Goal: Contribute content: Contribute content

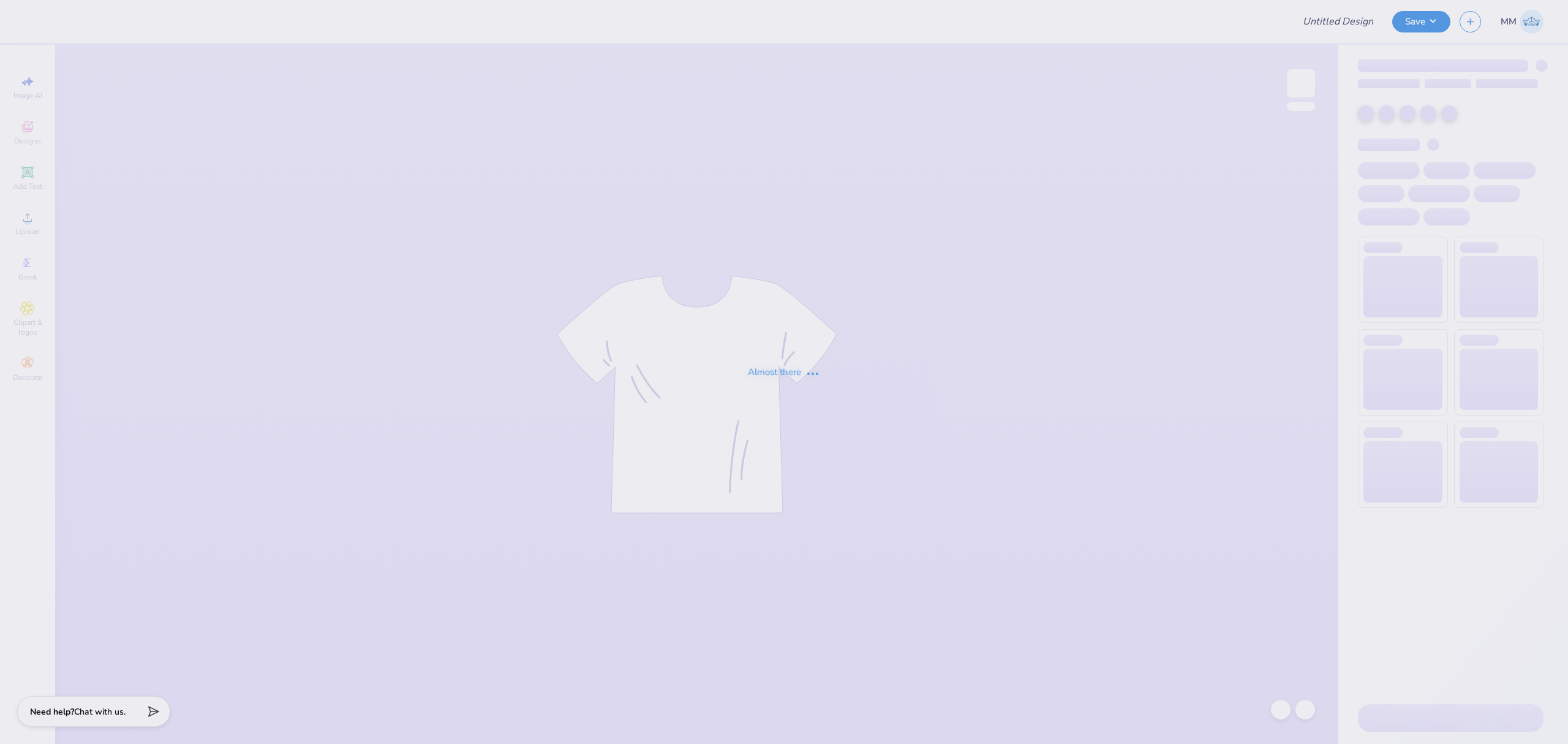
type input "AKPSI Rush Shirts!"
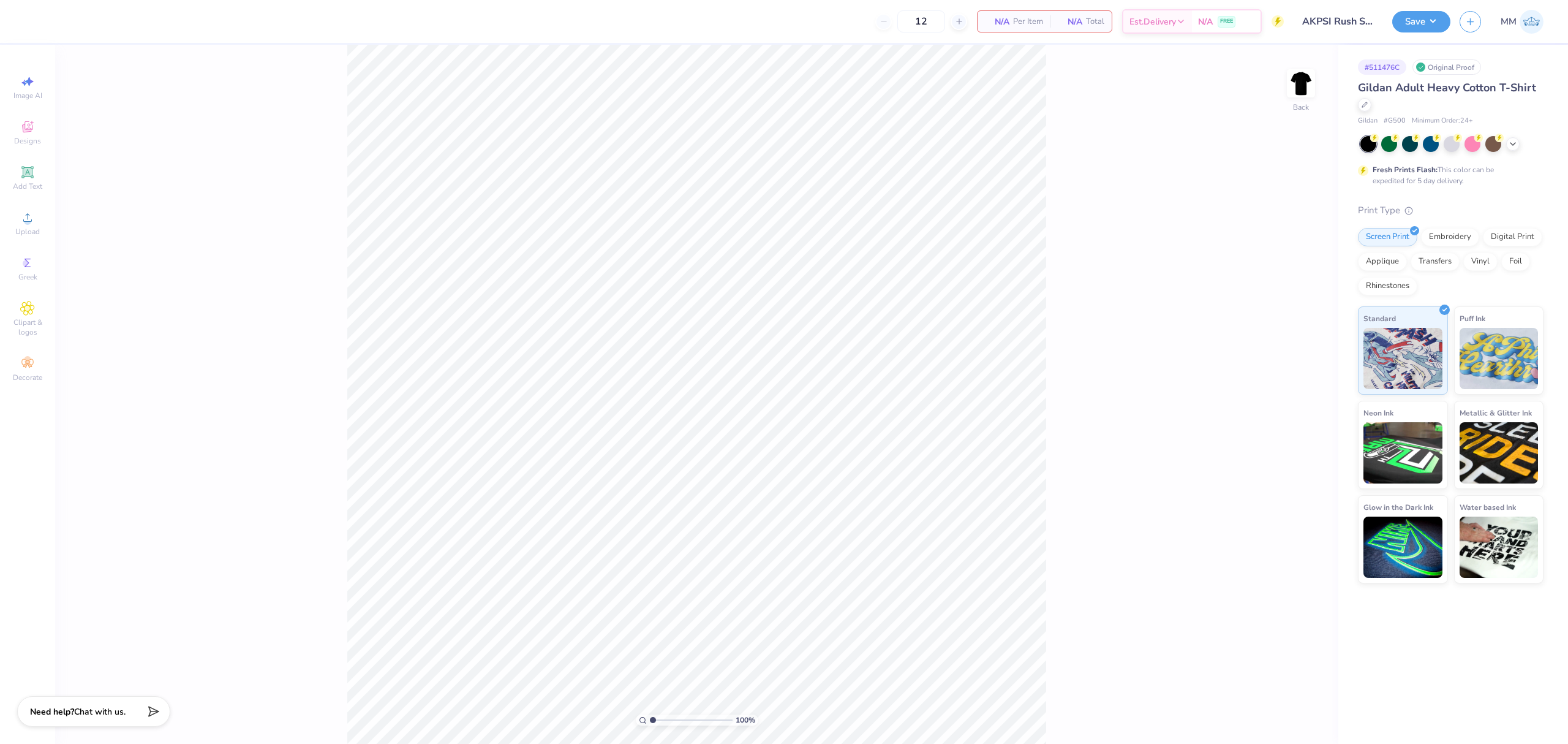
drag, startPoint x: 30, startPoint y: 176, endPoint x: 0, endPoint y: 194, distance: 35.0
click at [30, 176] on icon at bounding box center [27, 172] width 12 height 12
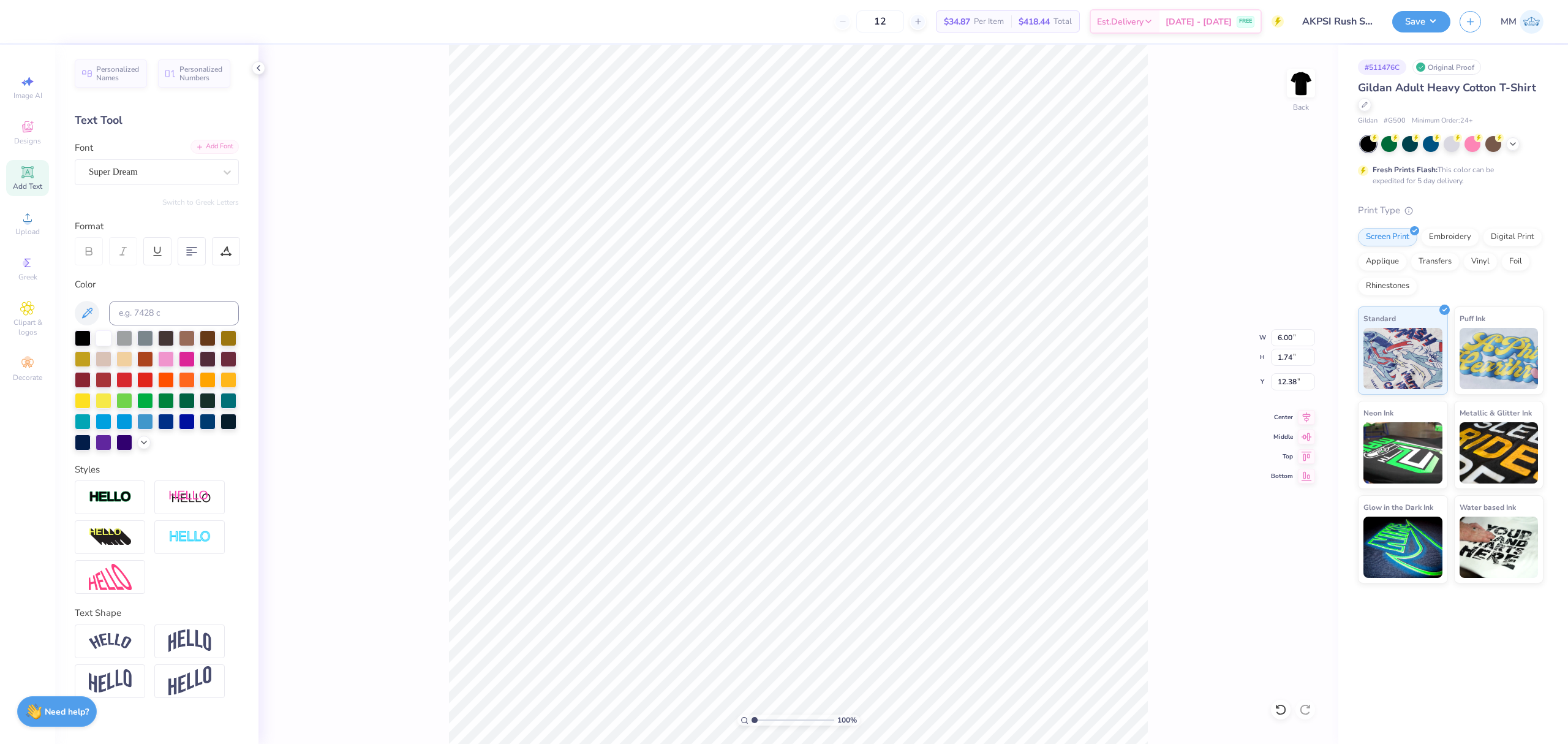
click at [218, 147] on div "Add Font" at bounding box center [215, 147] width 48 height 14
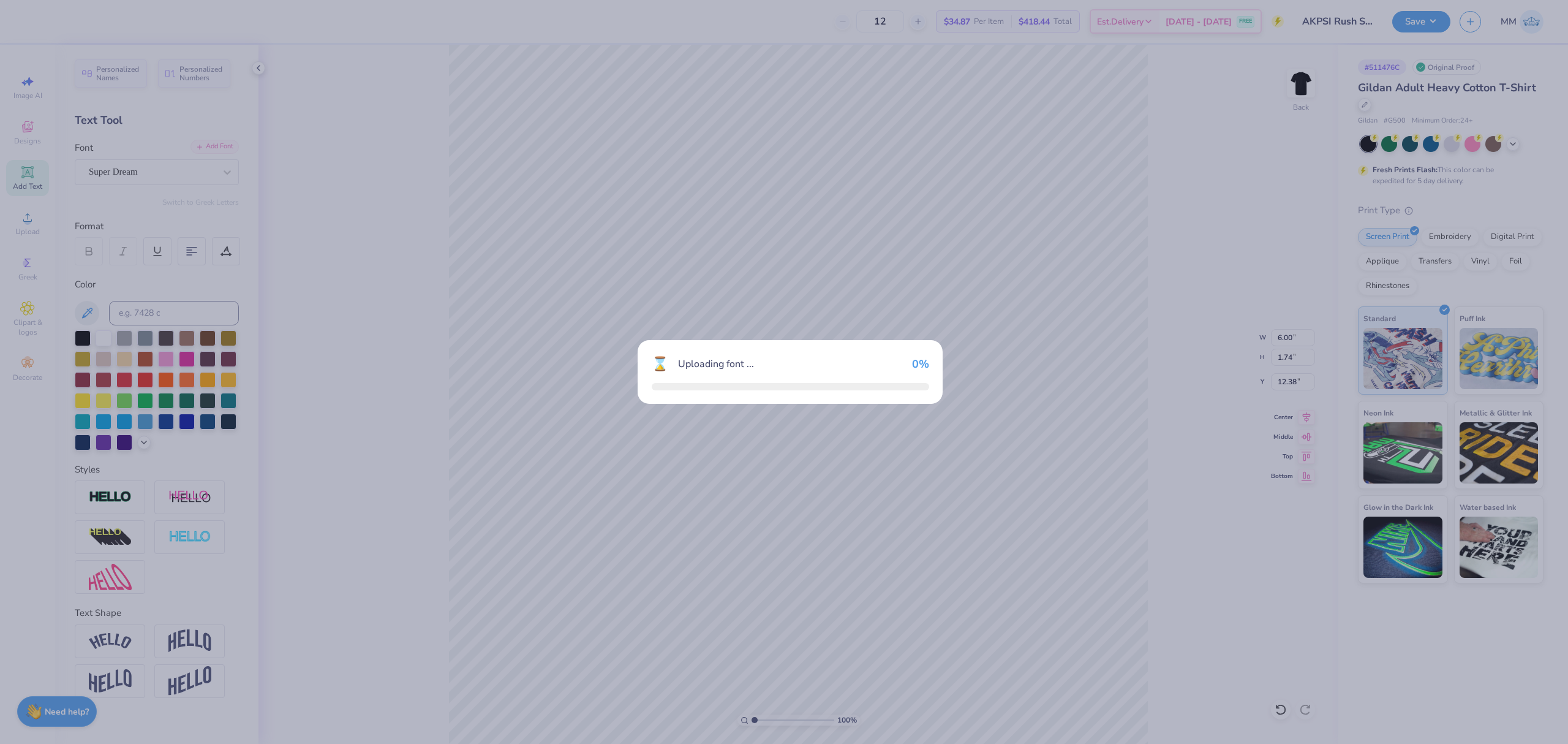
type input "10.24"
type input "1.81"
type input "12.35"
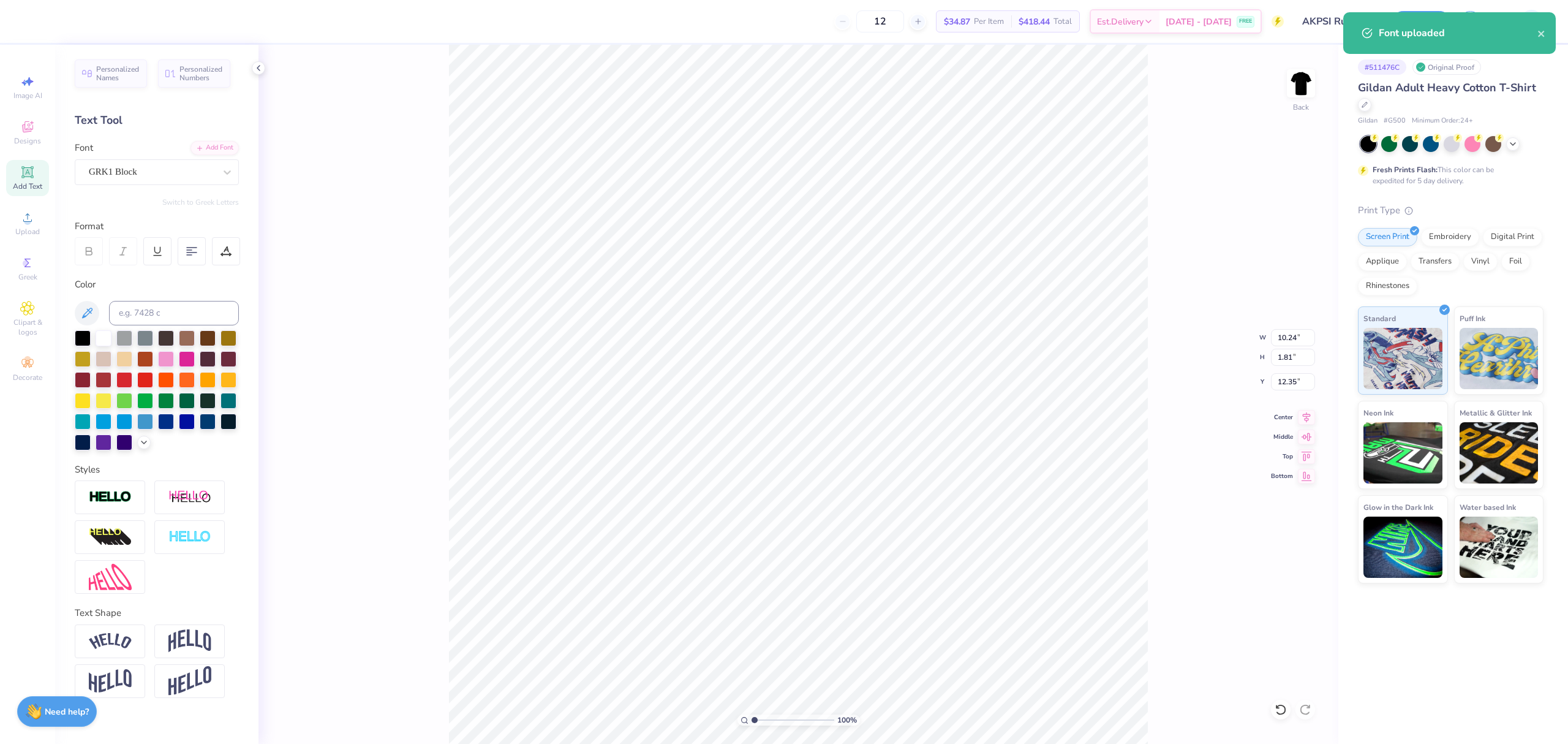
scroll to position [13, 1]
paste textarea "akY"
type textarea "akY"
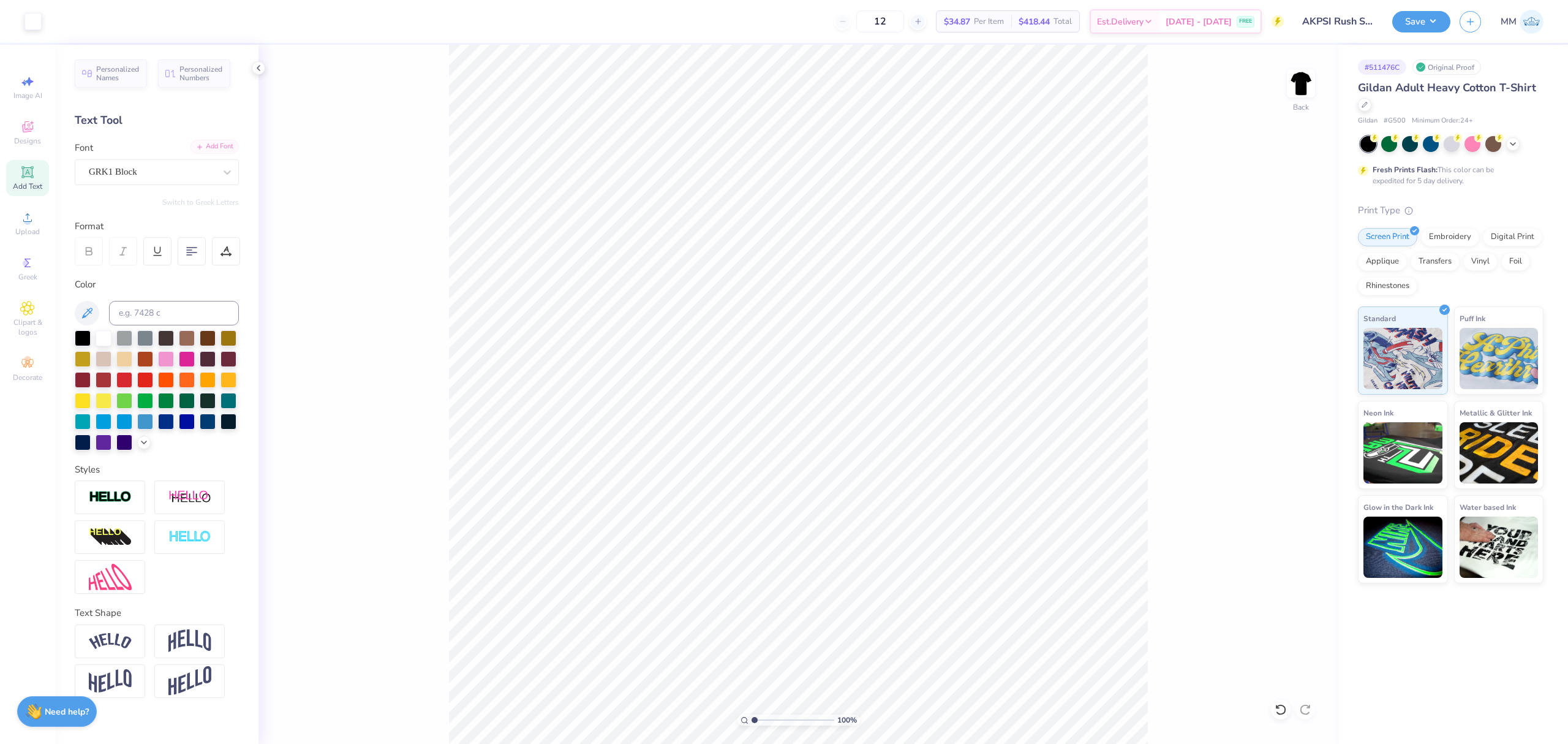
click at [209, 148] on div "Add Font" at bounding box center [215, 147] width 48 height 14
click at [826, 506] on li "Duplicate" at bounding box center [826, 510] width 96 height 24
type input "13.35"
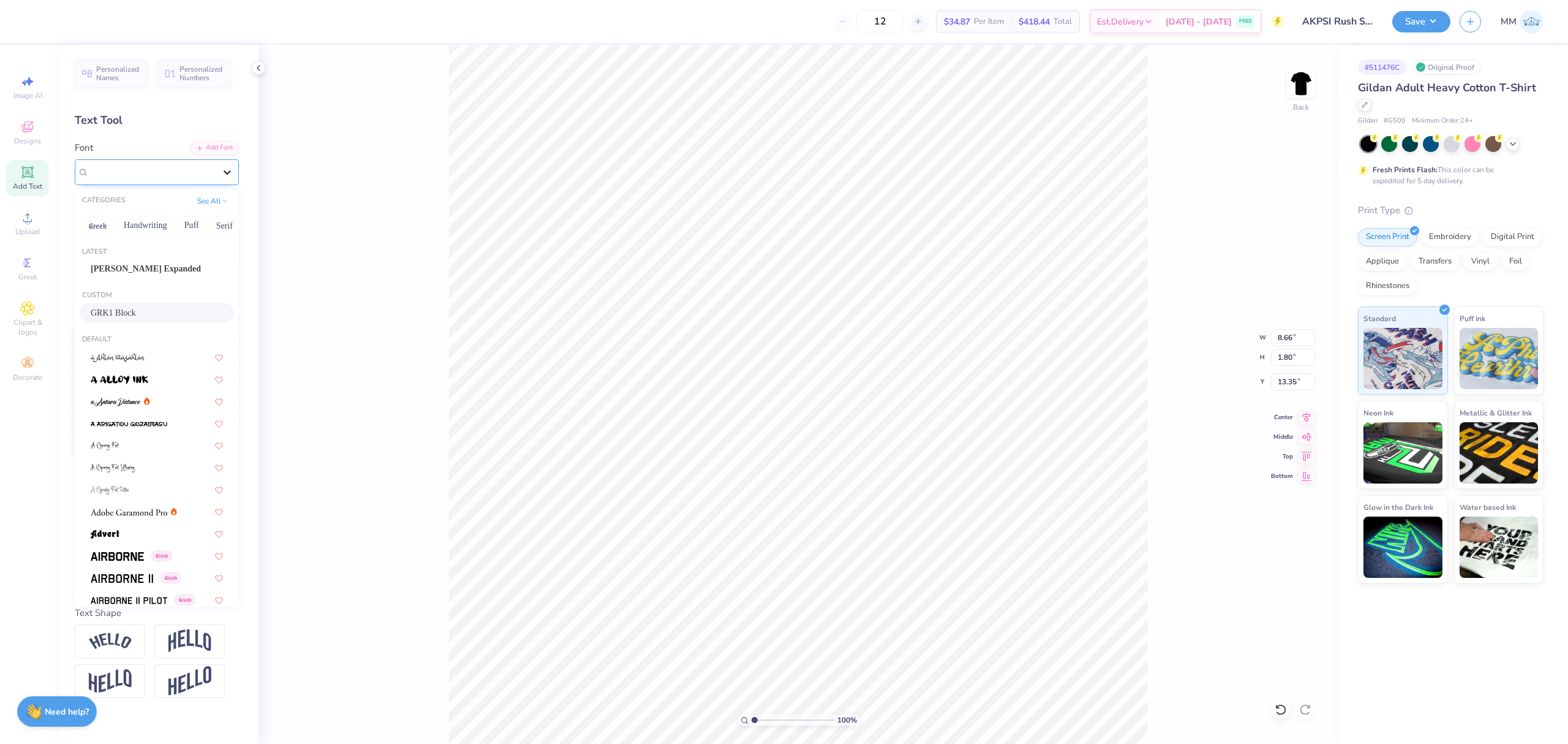
click at [225, 176] on icon at bounding box center [227, 172] width 12 height 12
click at [158, 263] on span "[PERSON_NAME] Expanded" at bounding box center [145, 269] width 110 height 13
type input "7.40"
type input "1.63"
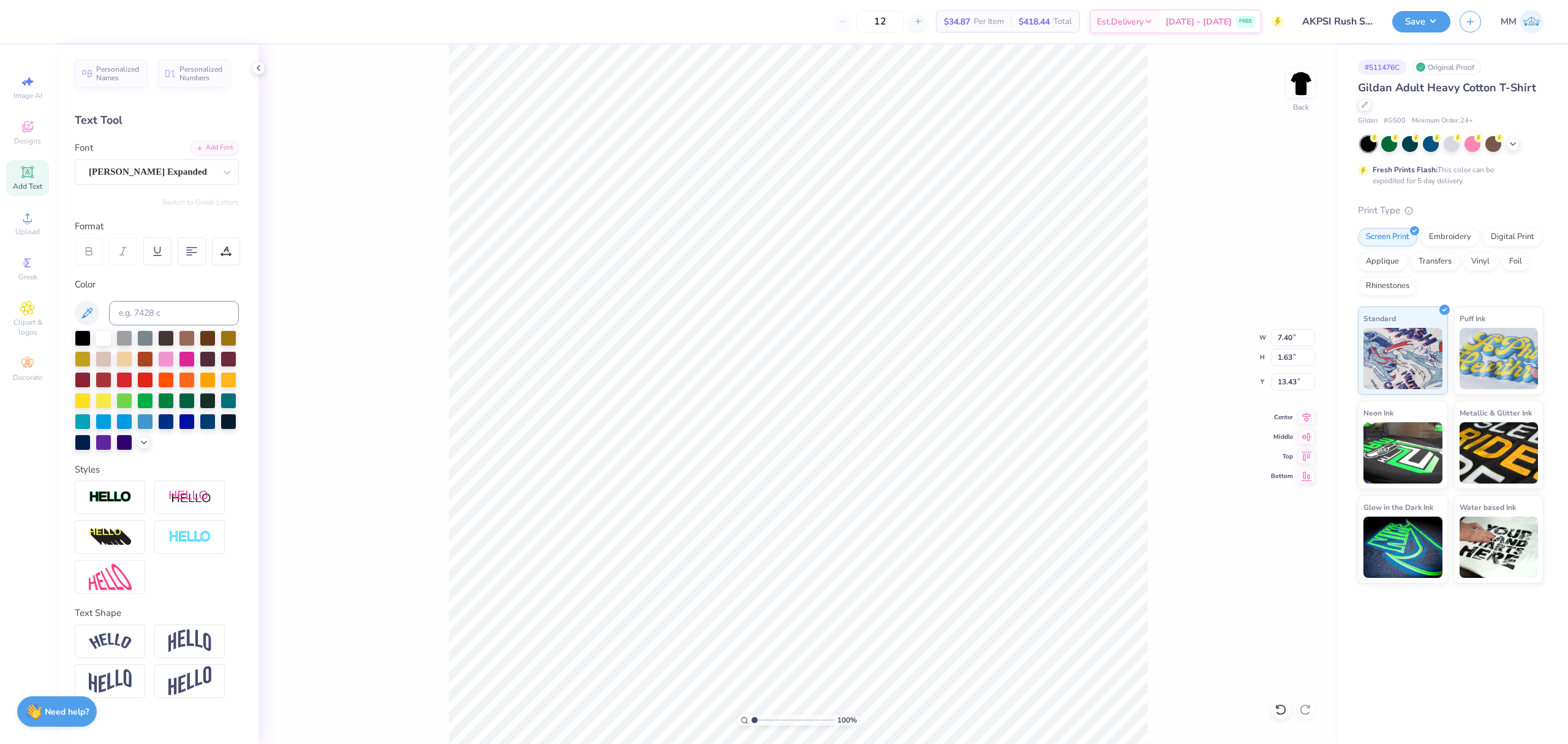
type input "16.06"
type textarea "FALL RECRUITMENT"
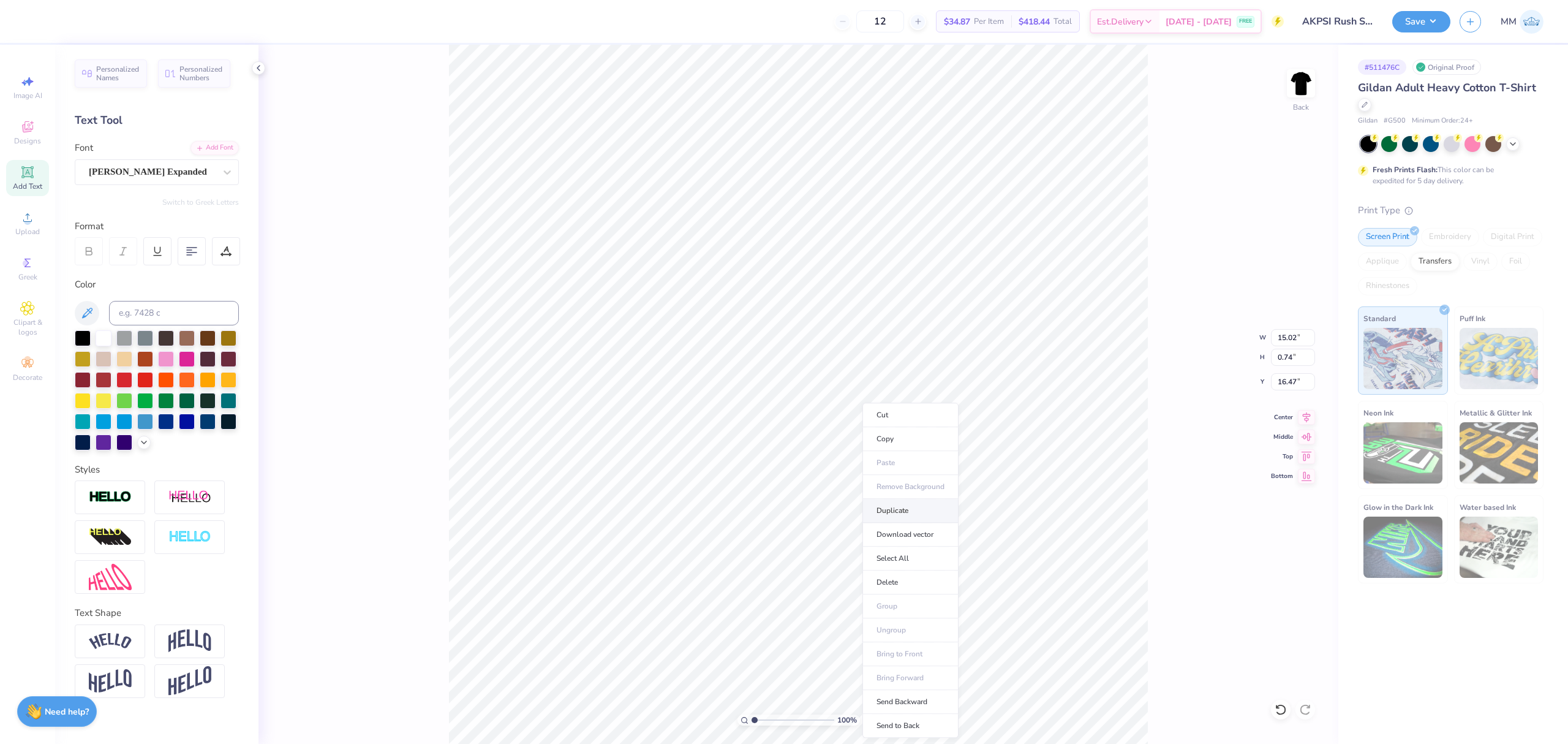
click at [888, 508] on li "Duplicate" at bounding box center [910, 511] width 96 height 24
type input "15.00"
type input "17.47"
type textarea "2025"
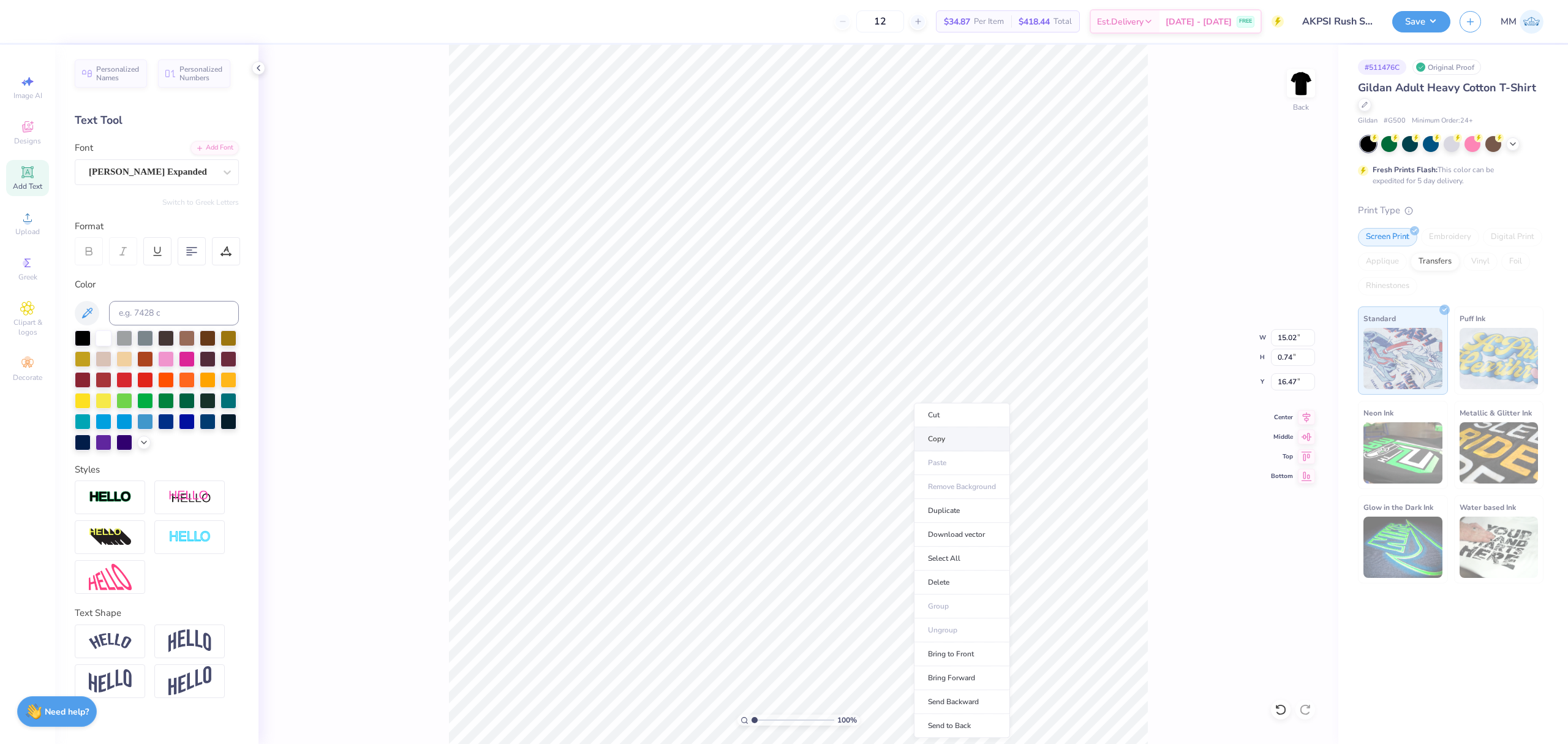
click at [928, 444] on li "Copy" at bounding box center [962, 439] width 96 height 24
type input "8.66"
type input "1.80"
type input "12.35"
click at [1275, 339] on input "8.66" at bounding box center [1292, 338] width 44 height 17
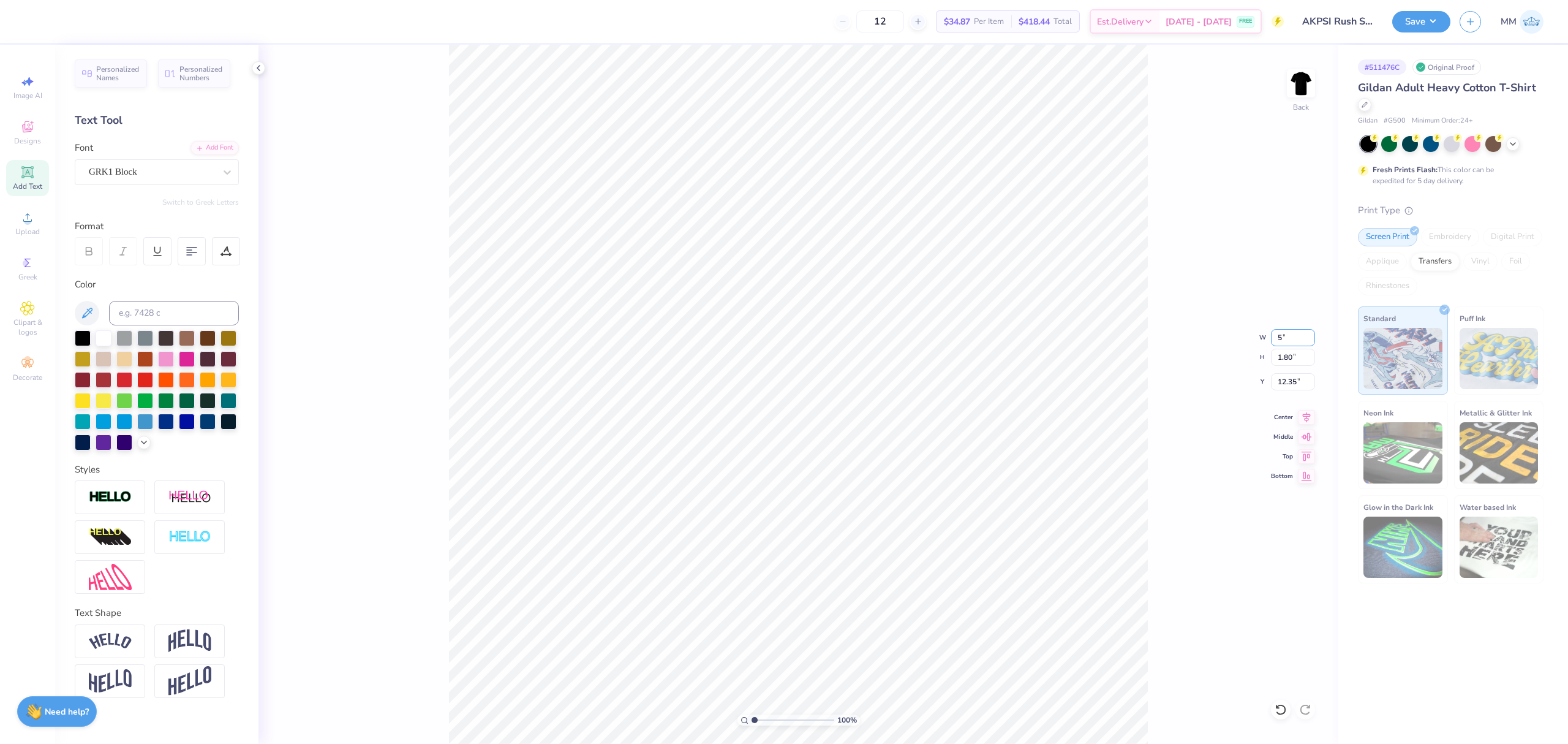
type input "5.00"
type input "1.04"
type input "12.73"
type input "15.02"
type input "0.74"
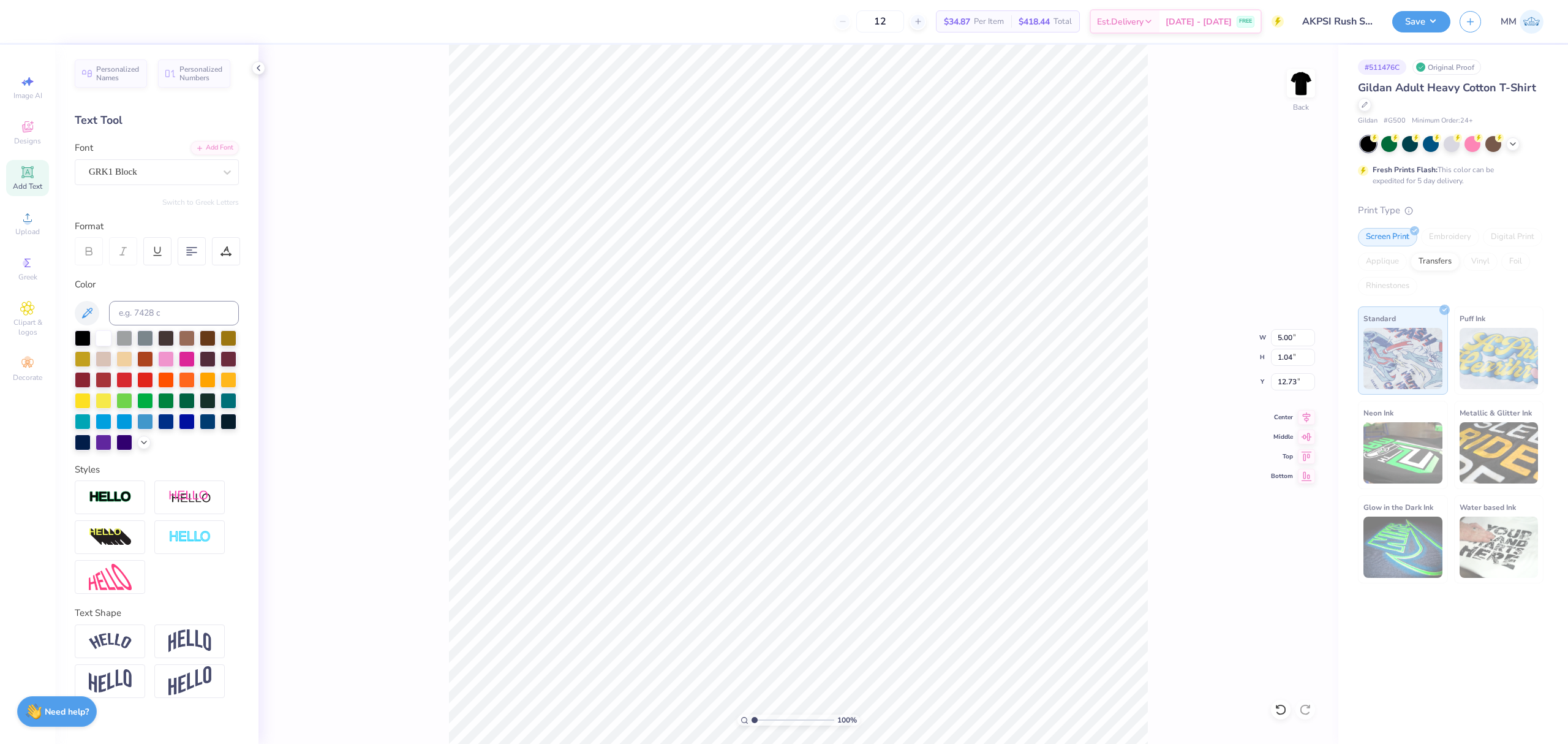
type input "16.47"
click at [1287, 331] on input "15.02" at bounding box center [1292, 338] width 44 height 17
type input "5.00"
type input "0.25"
type input "16.72"
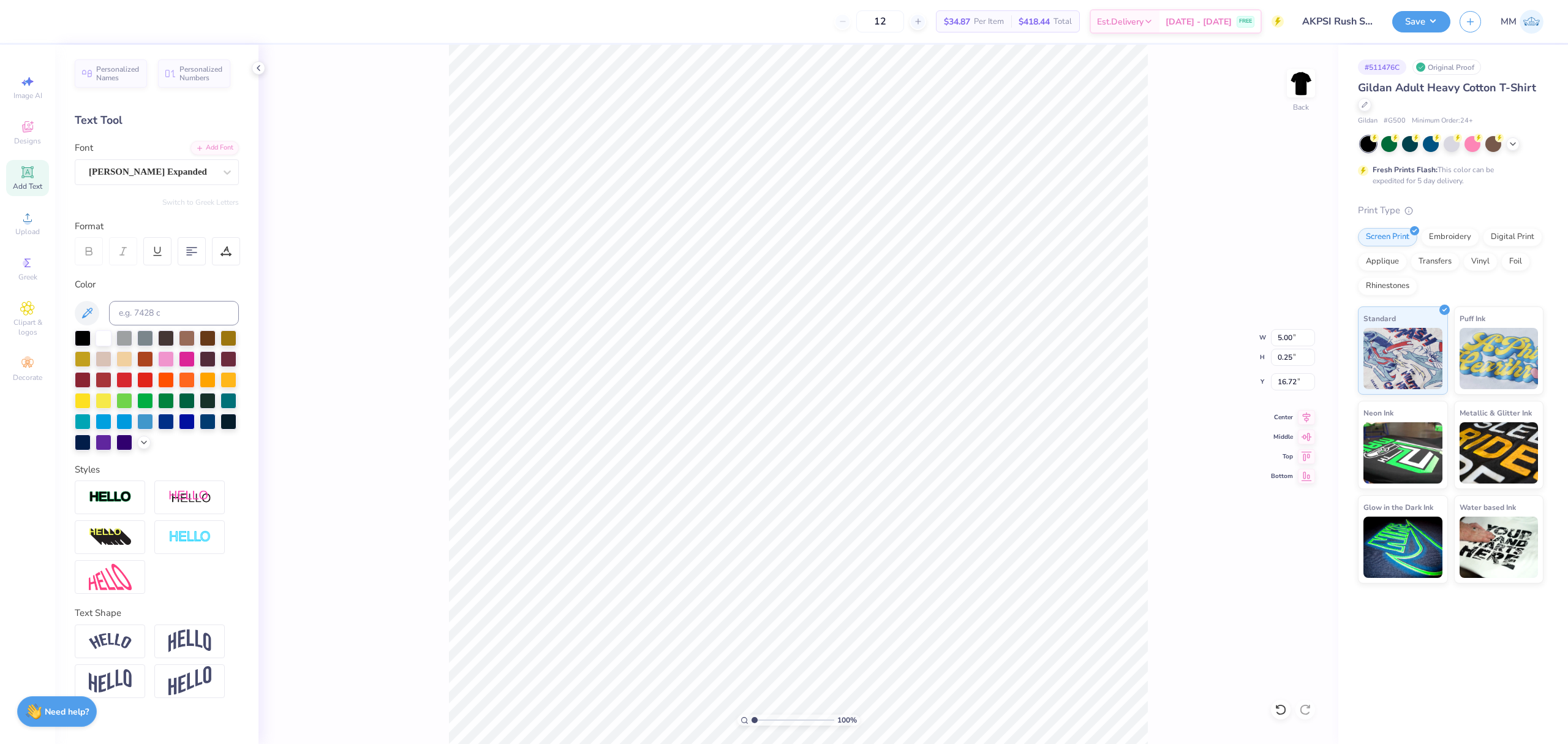
type input "3.65"
type input "0.74"
type input "17.47"
type input "5.00"
type input "0.25"
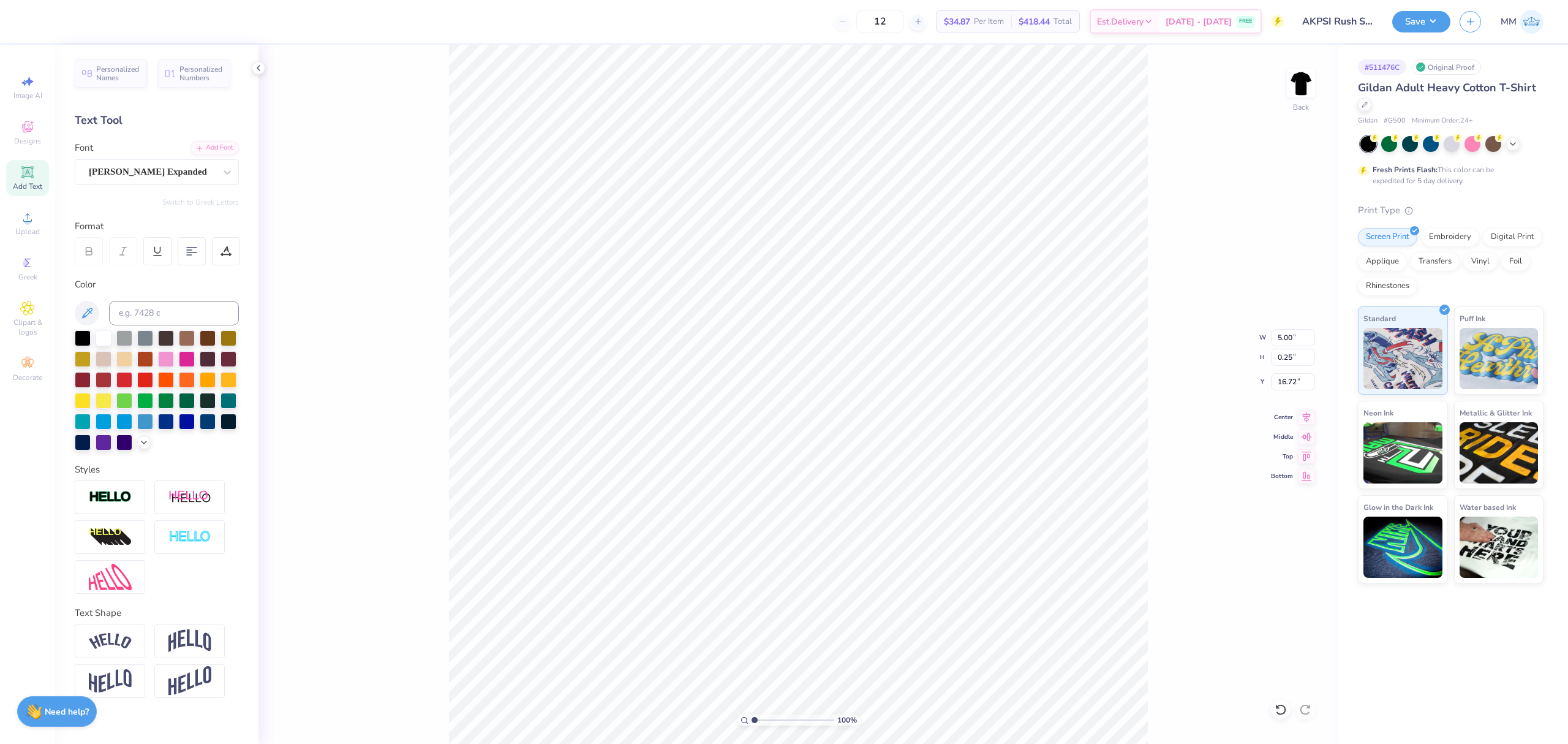
type input "13.97"
type input "3.65"
type input "0.74"
type input "17.47"
type input "1.89"
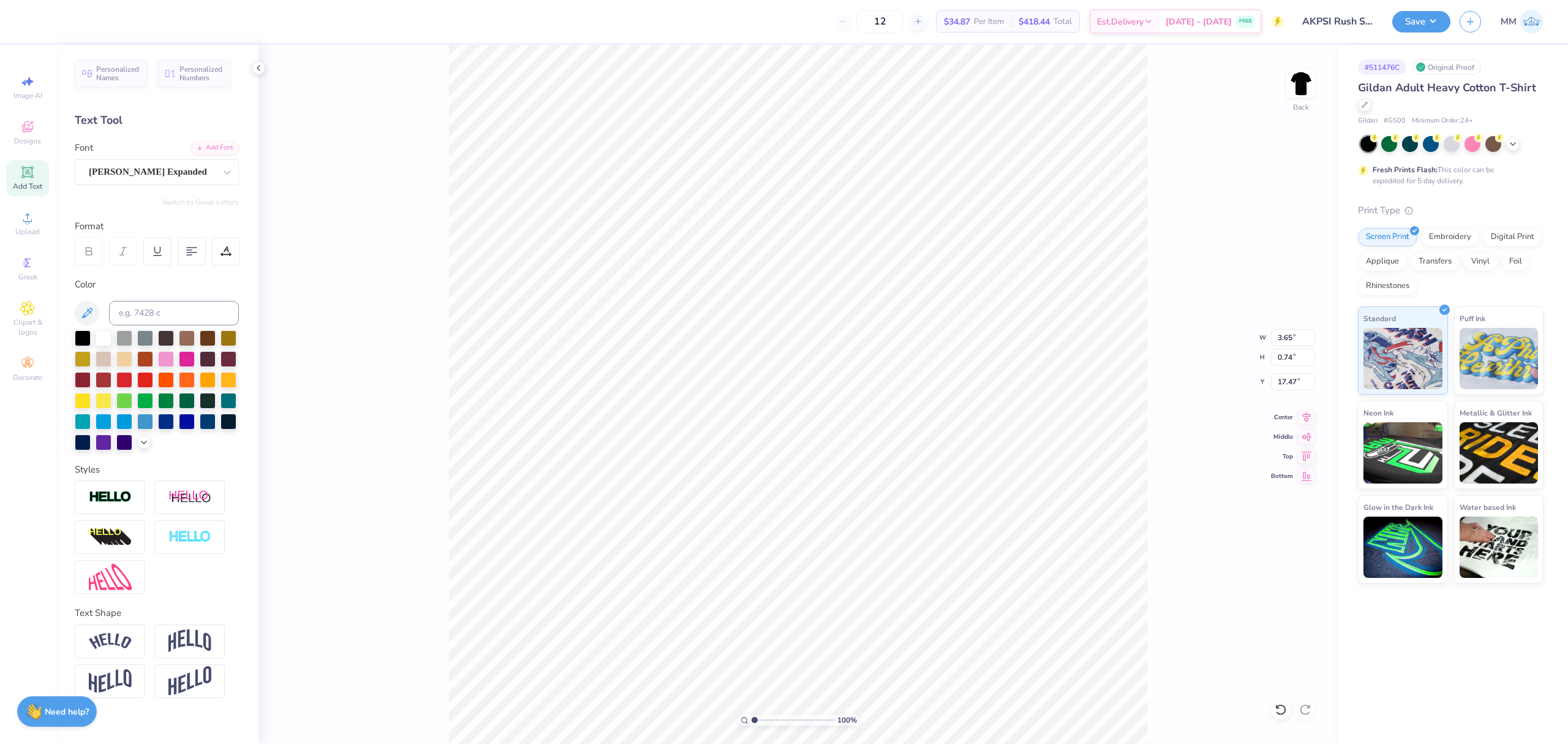
type input "0.38"
click at [227, 253] on icon at bounding box center [226, 251] width 11 height 11
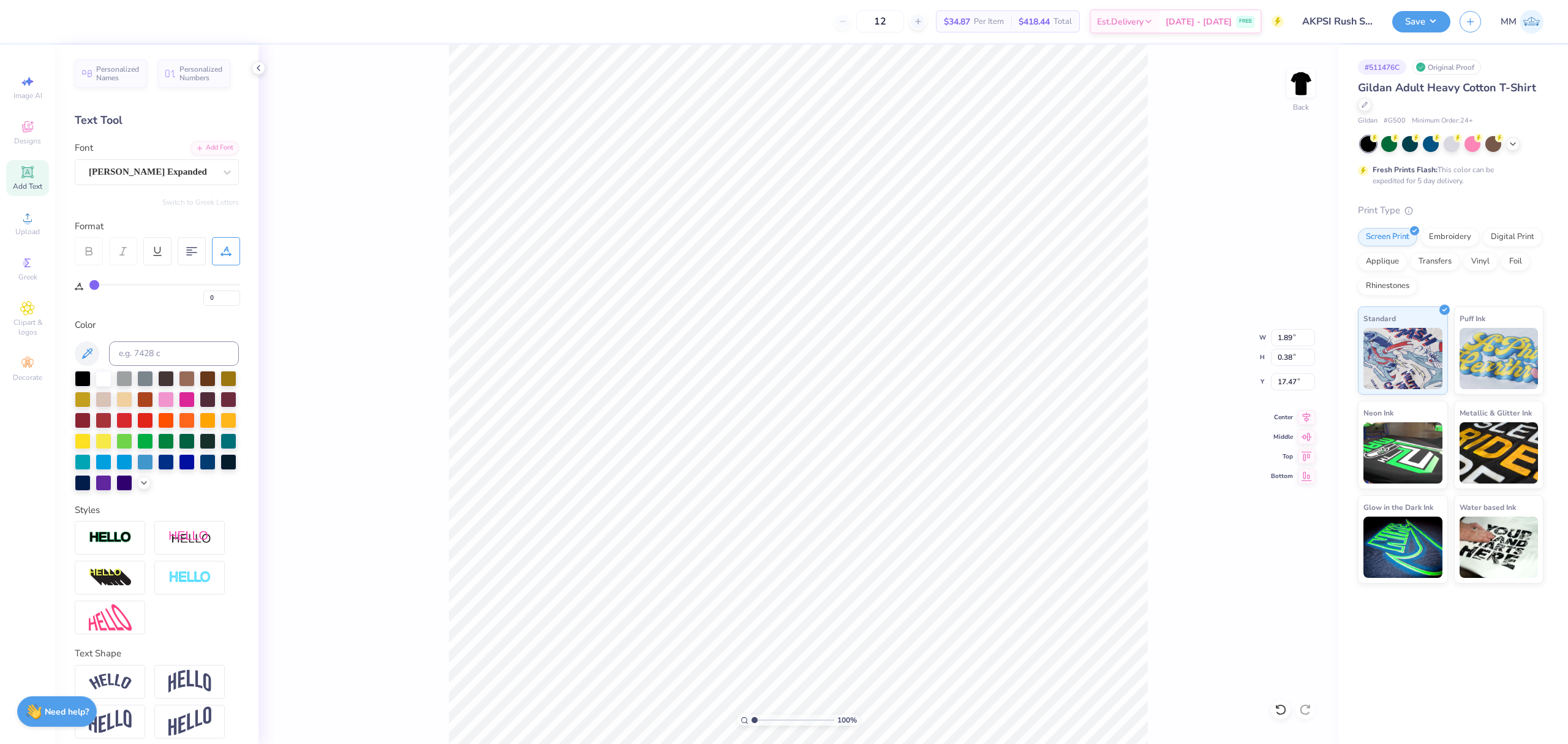
type input "2"
type input "7"
type input "11"
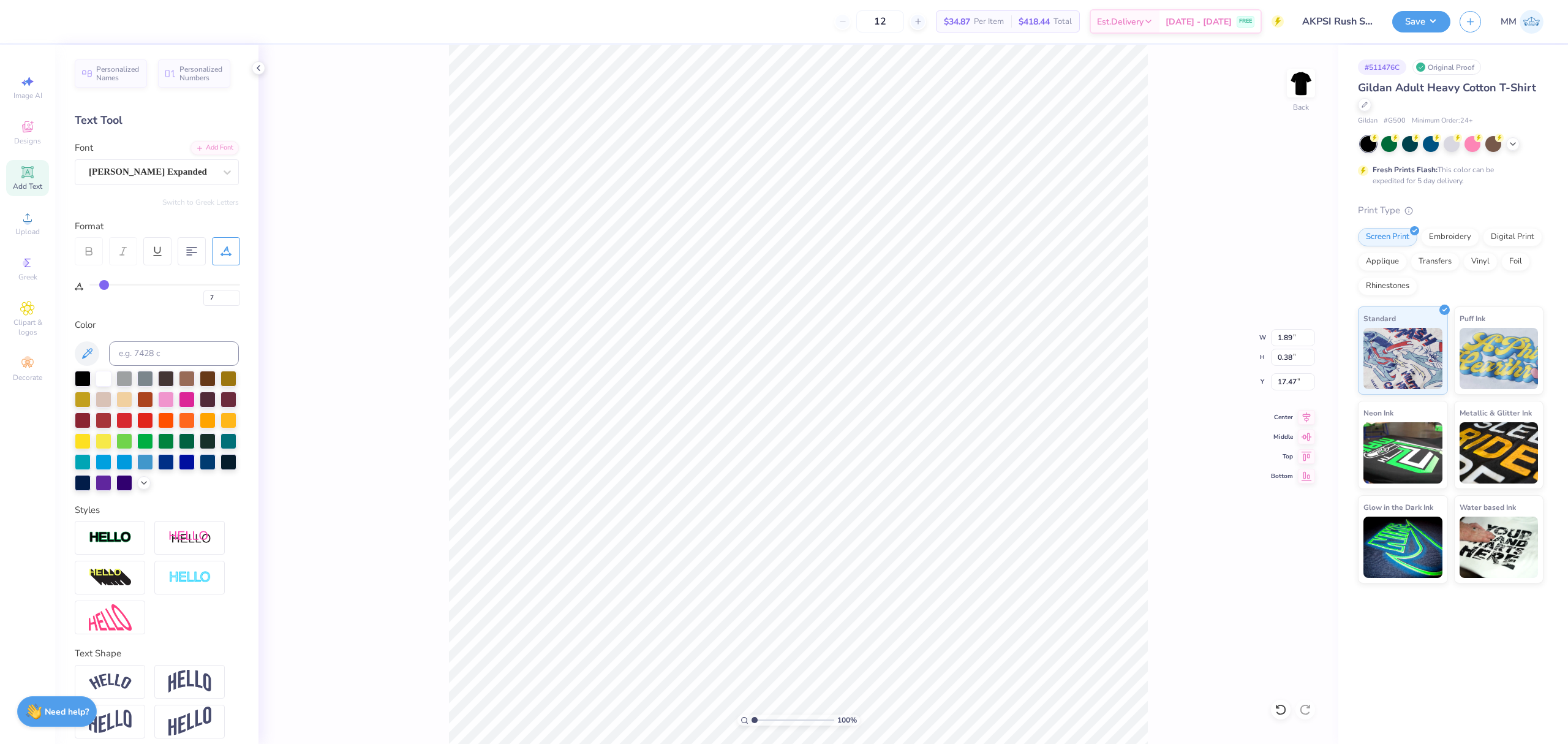
type input "11"
type input "18"
type input "23"
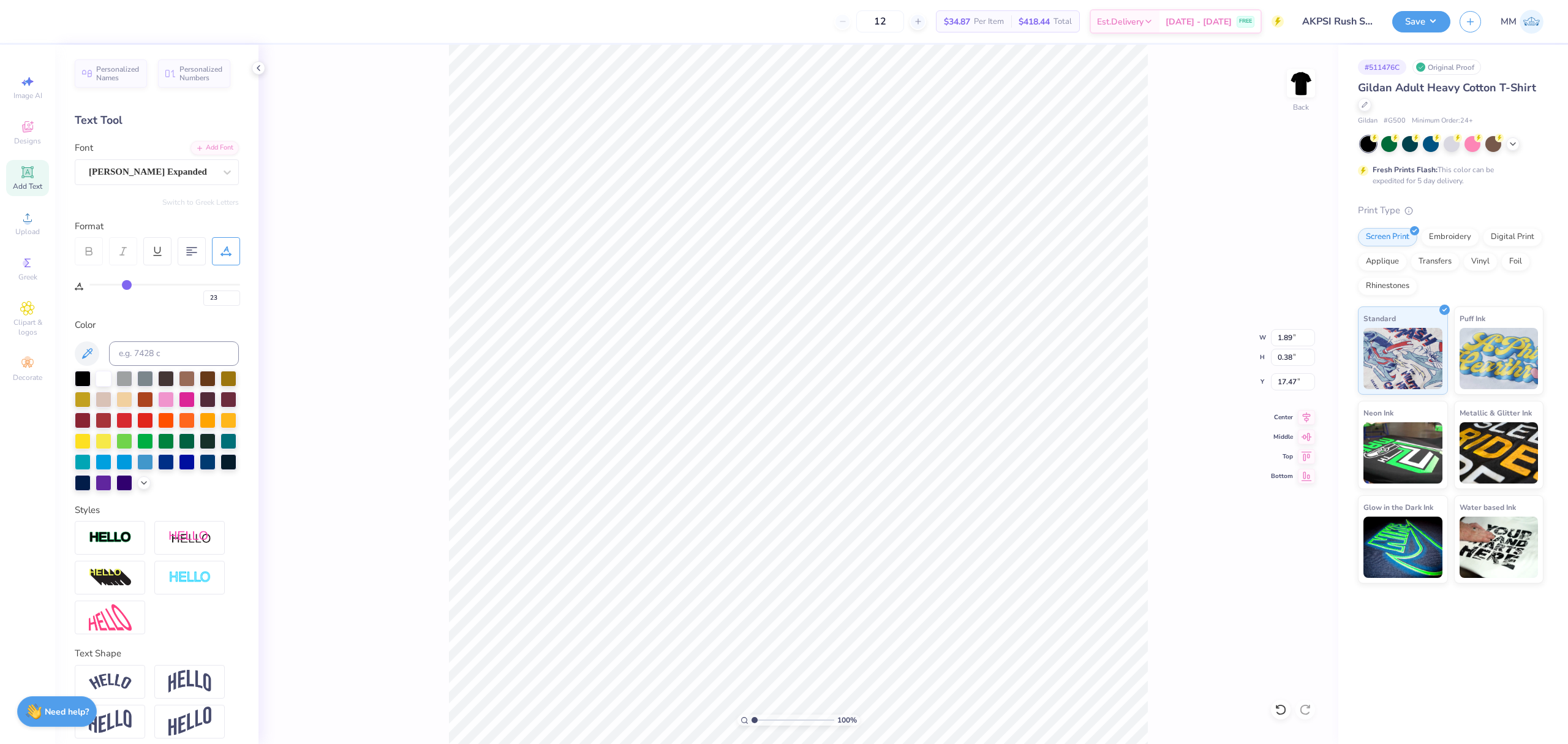
type input "27"
type input "29"
type input "31"
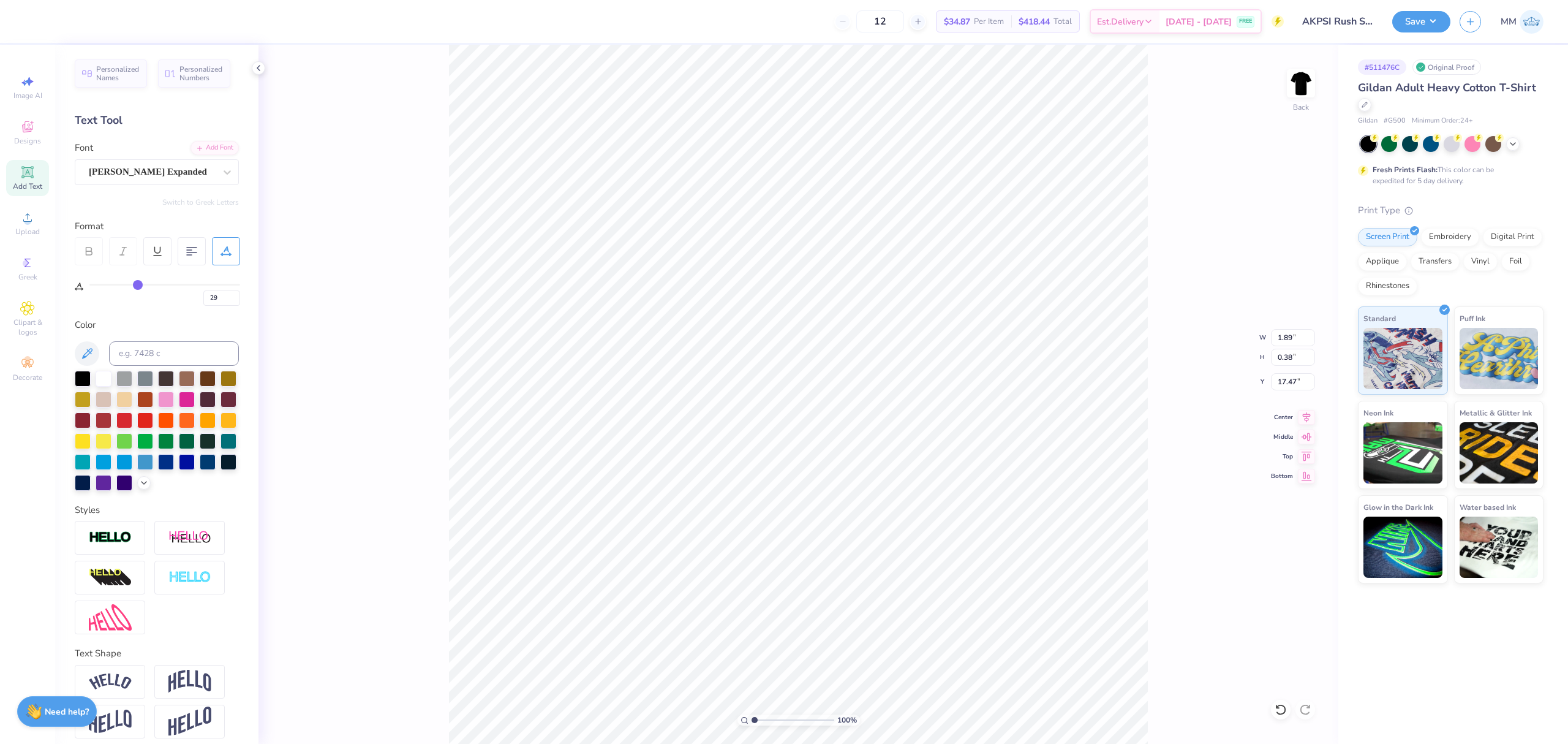
type input "31"
type input "34"
type input "37"
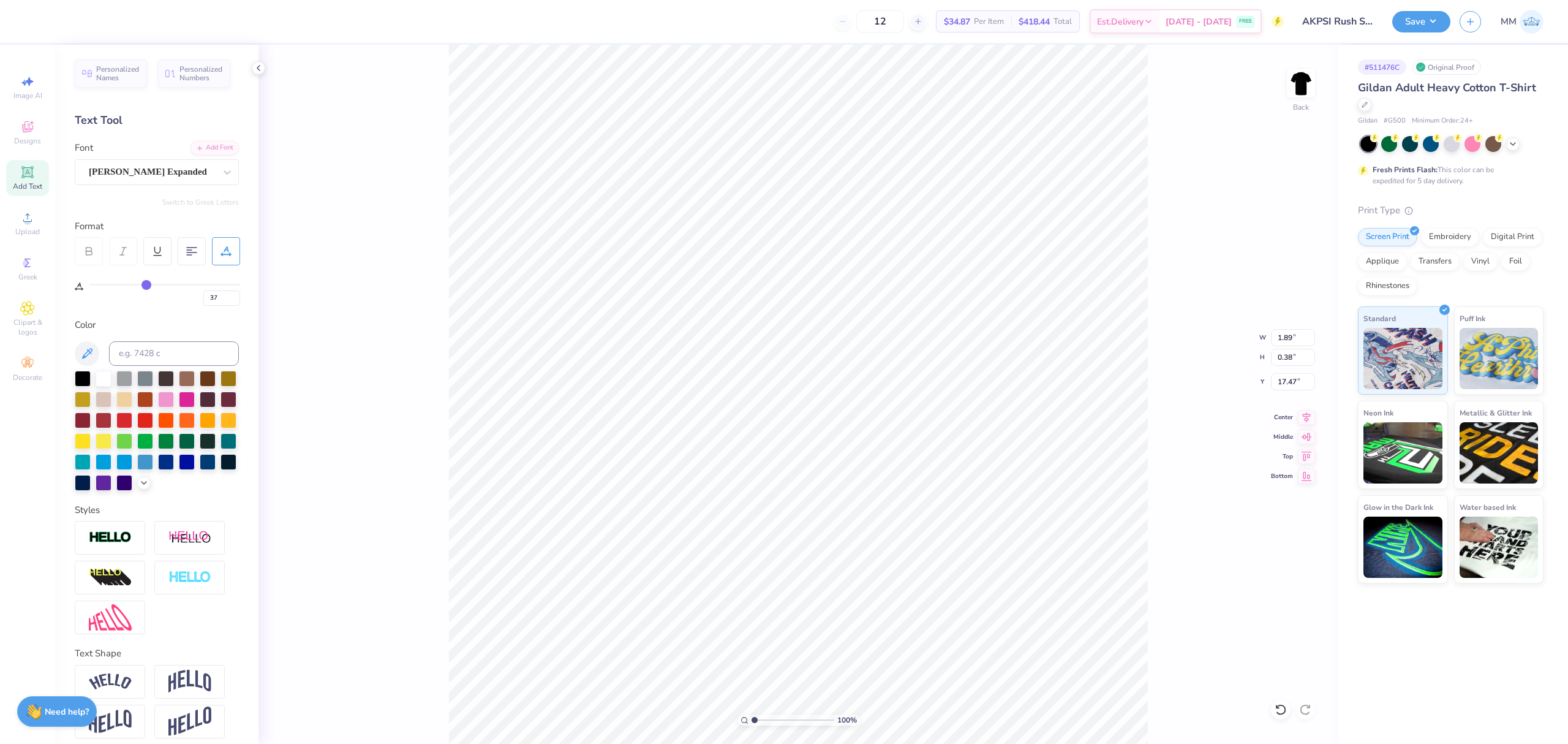
type input "40"
type input "42"
type input "43"
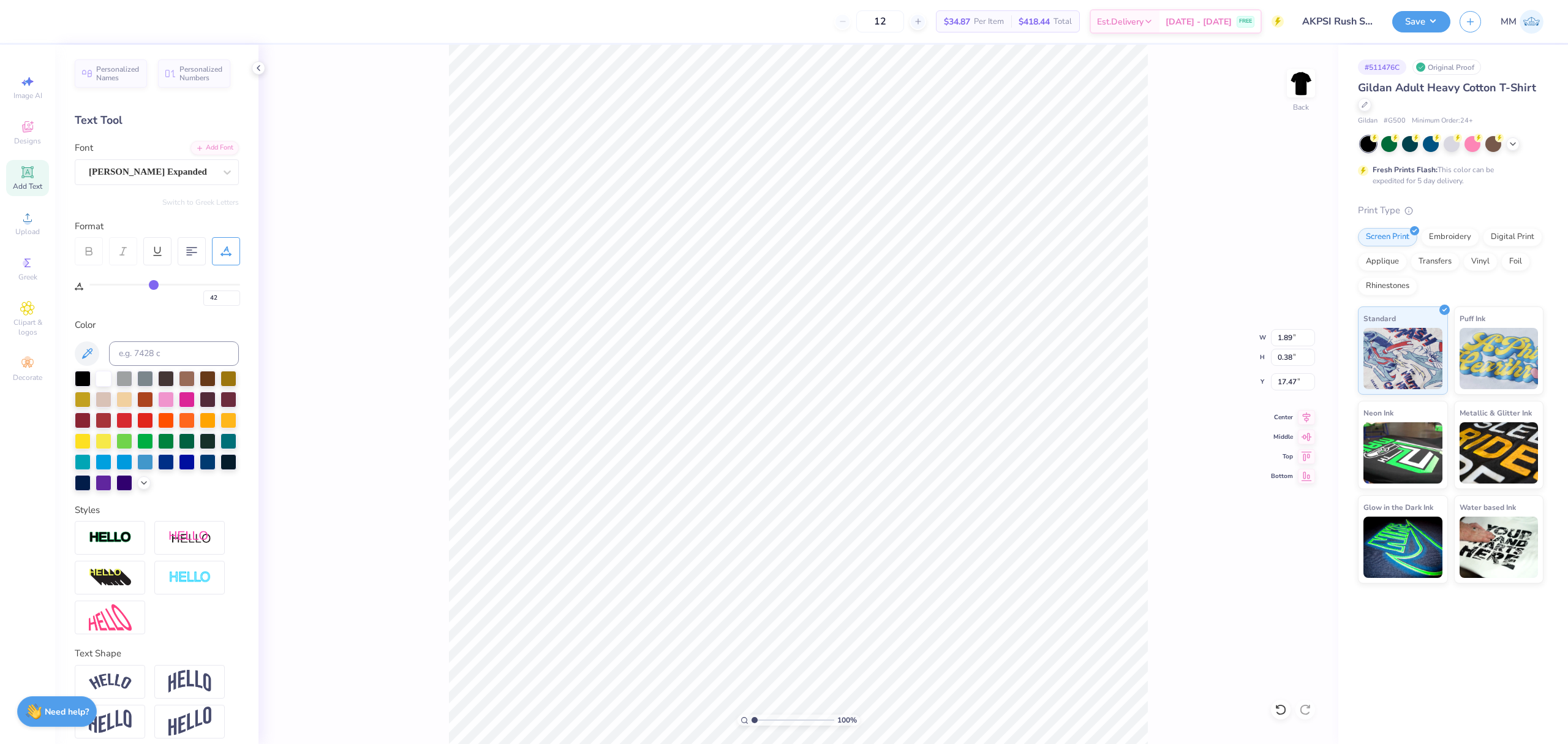
type input "43"
type input "44"
type input "46"
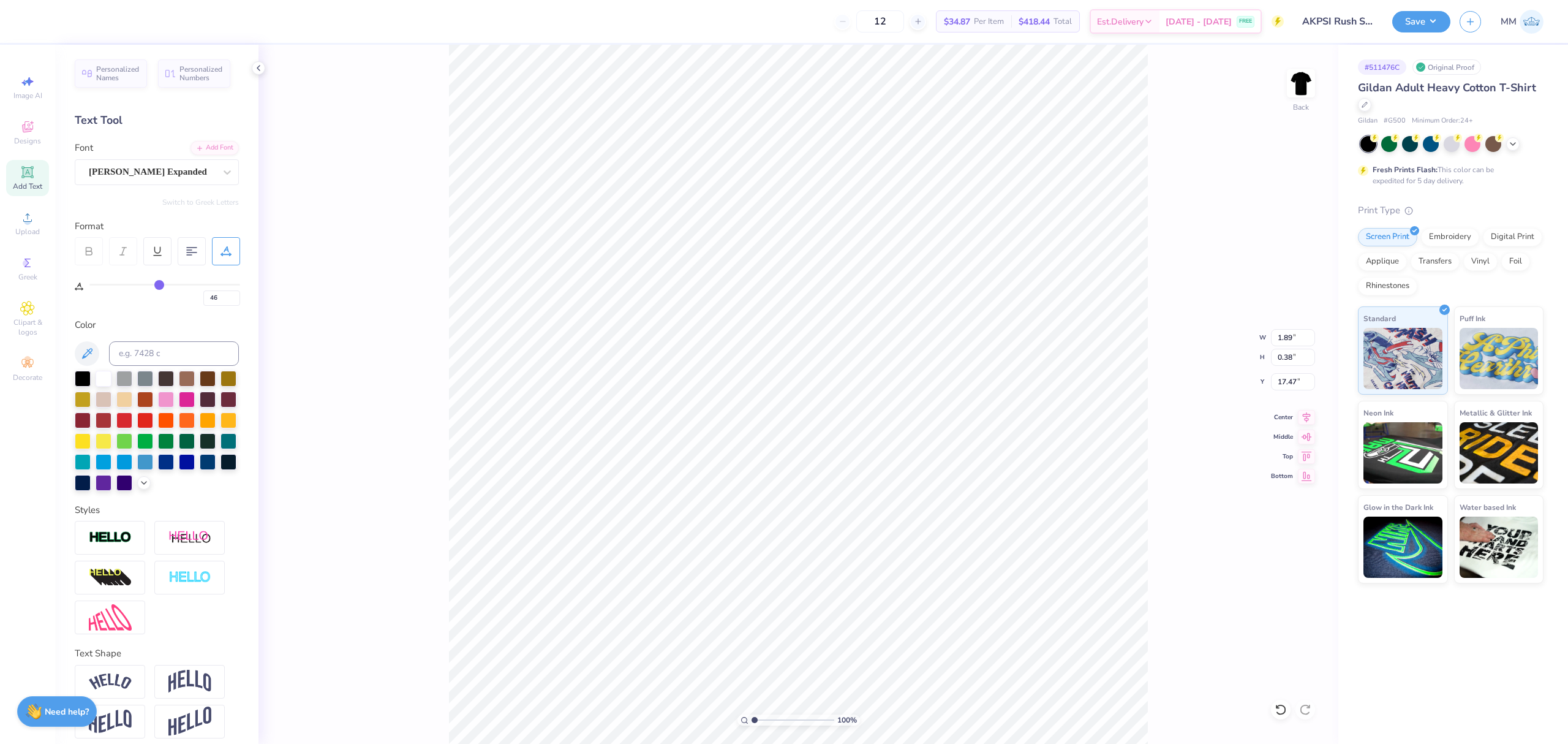
type input "48"
type input "50"
type input "51"
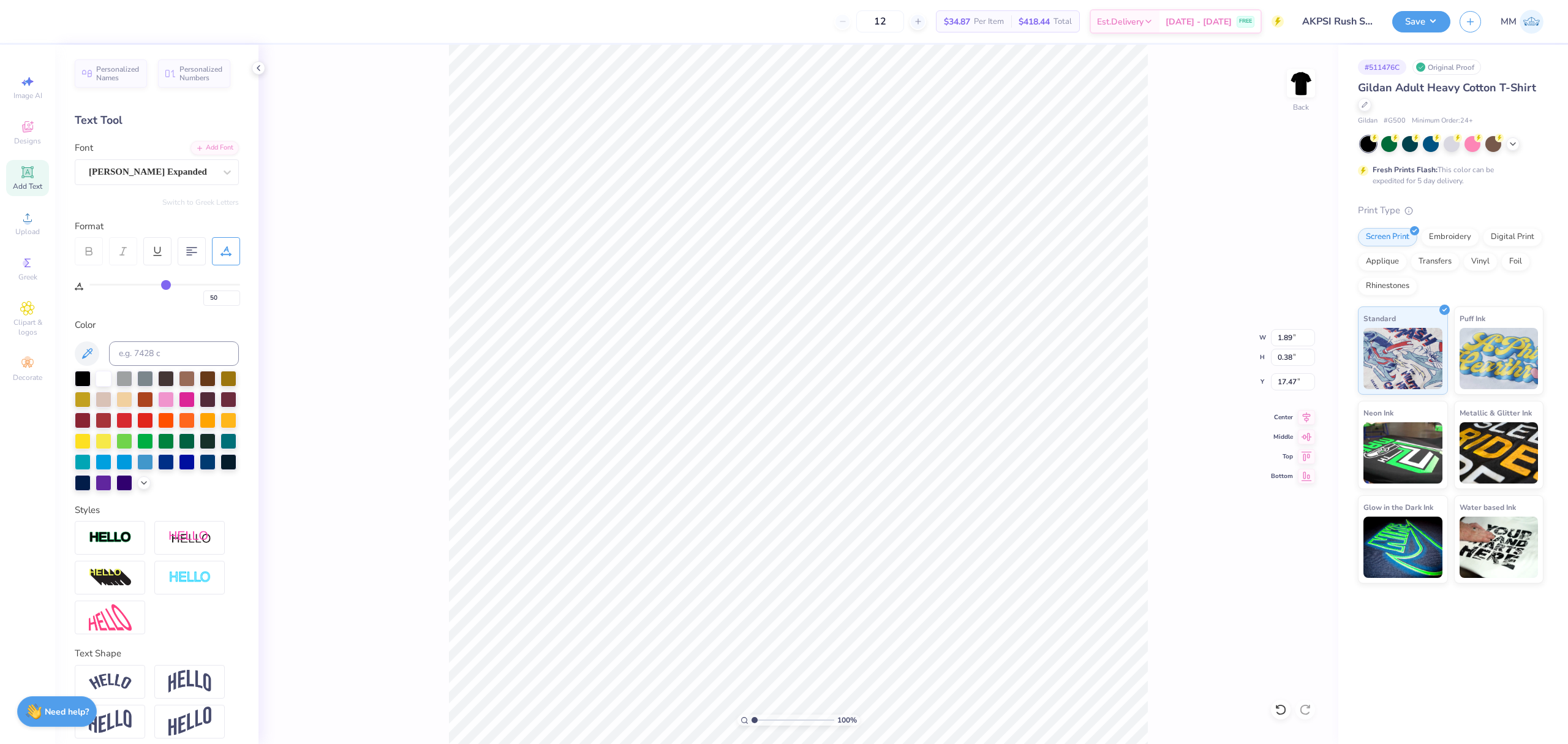
type input "51"
type input "52"
type input "54"
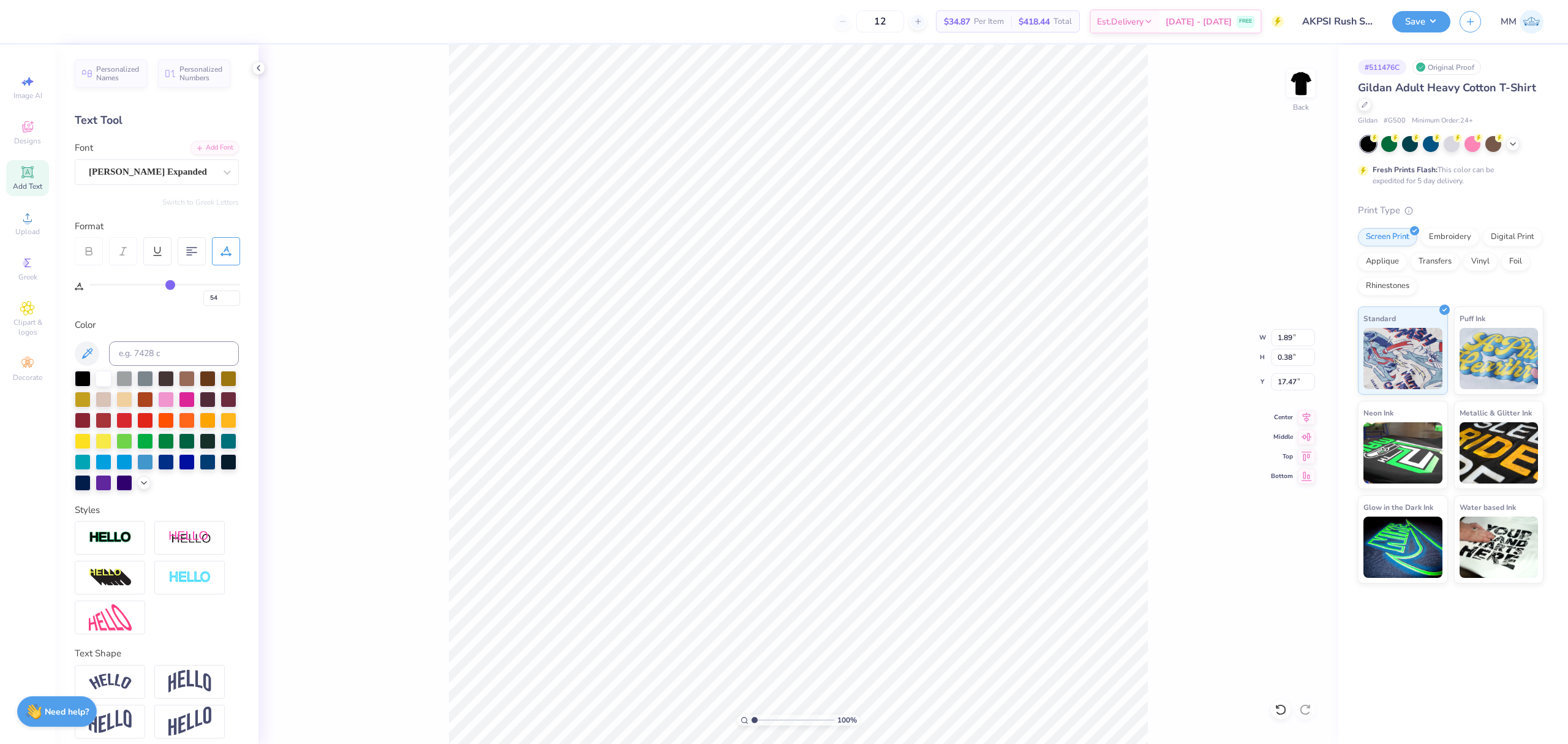
type input "55"
type input "56"
type input "57"
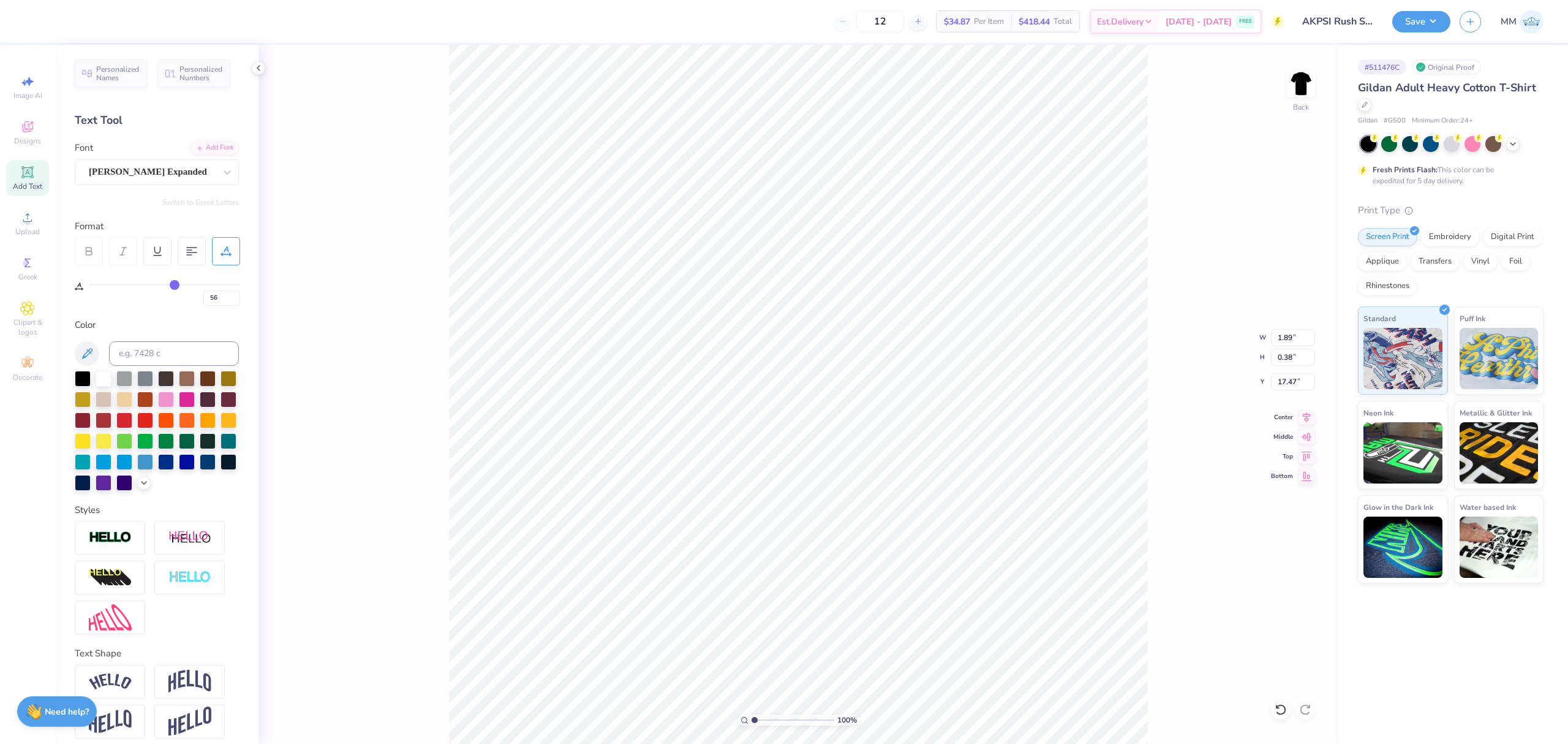
type input "57"
drag, startPoint x: 94, startPoint y: 286, endPoint x: 176, endPoint y: 294, distance: 82.4
type input "57"
click at [175, 286] on input "range" at bounding box center [164, 284] width 151 height 2
type input "2.85"
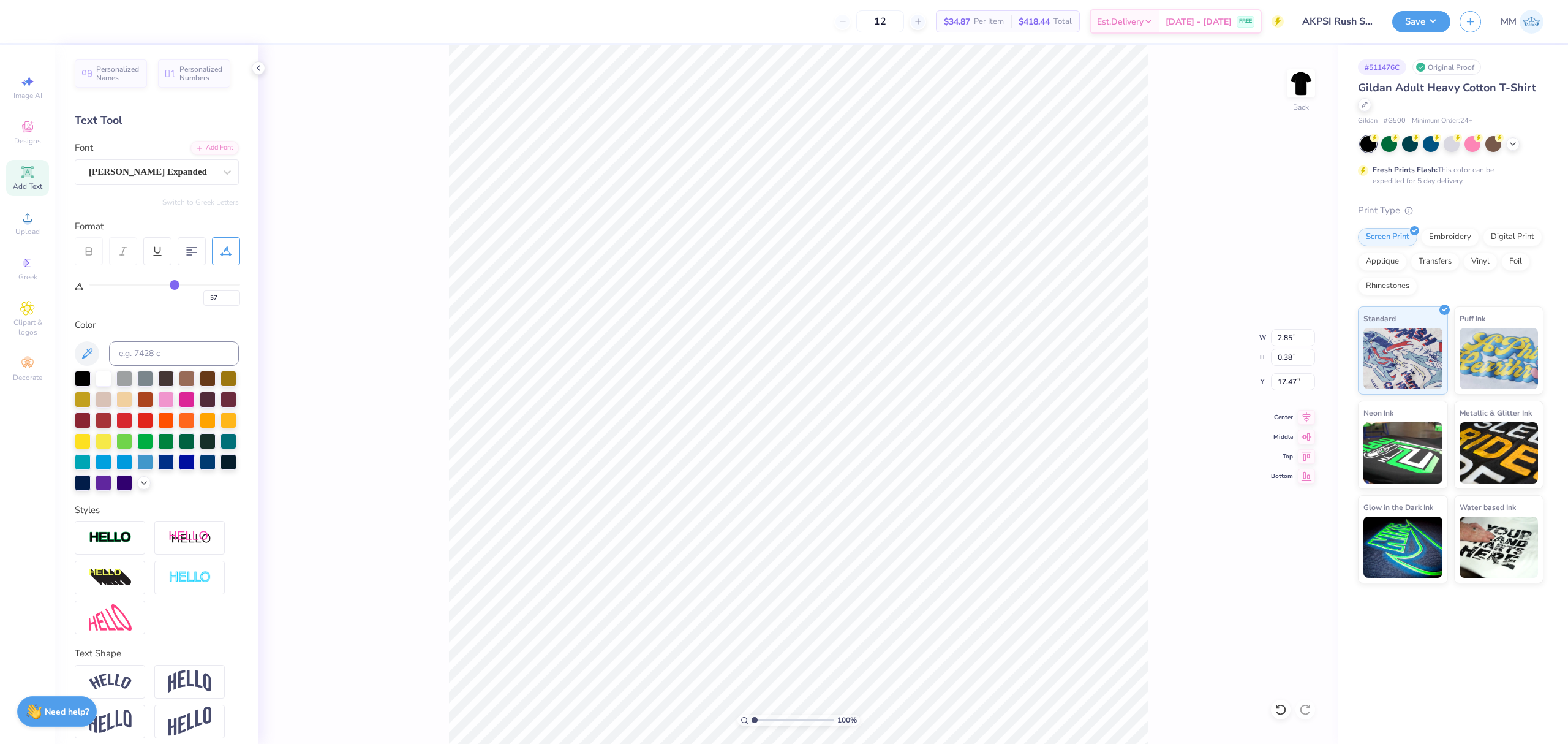
type input "63"
type input "78"
type input "100"
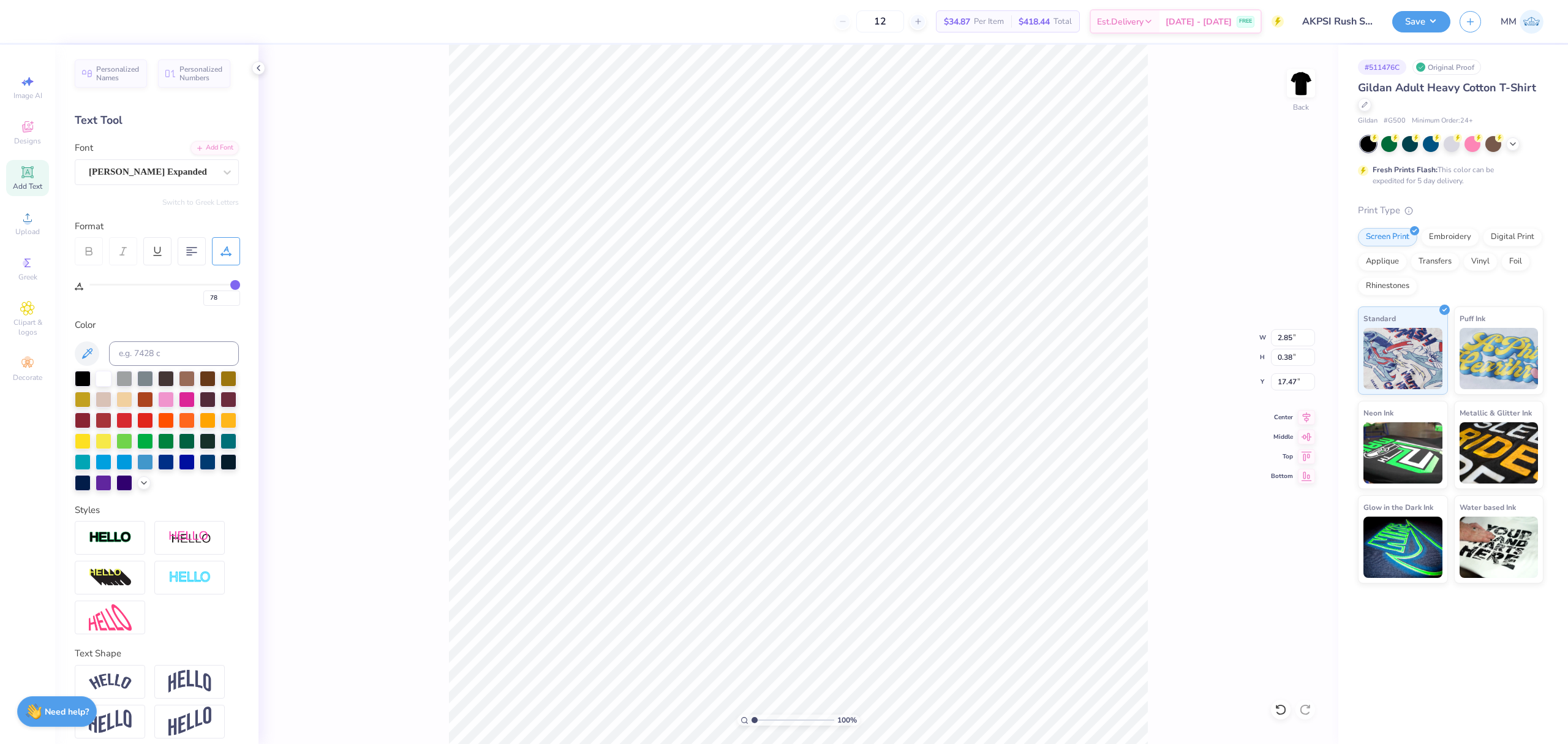
type input "100"
drag, startPoint x: 177, startPoint y: 284, endPoint x: 297, endPoint y: 295, distance: 120.5
type input "100"
click at [240, 286] on input "range" at bounding box center [164, 284] width 151 height 2
type input "3.57"
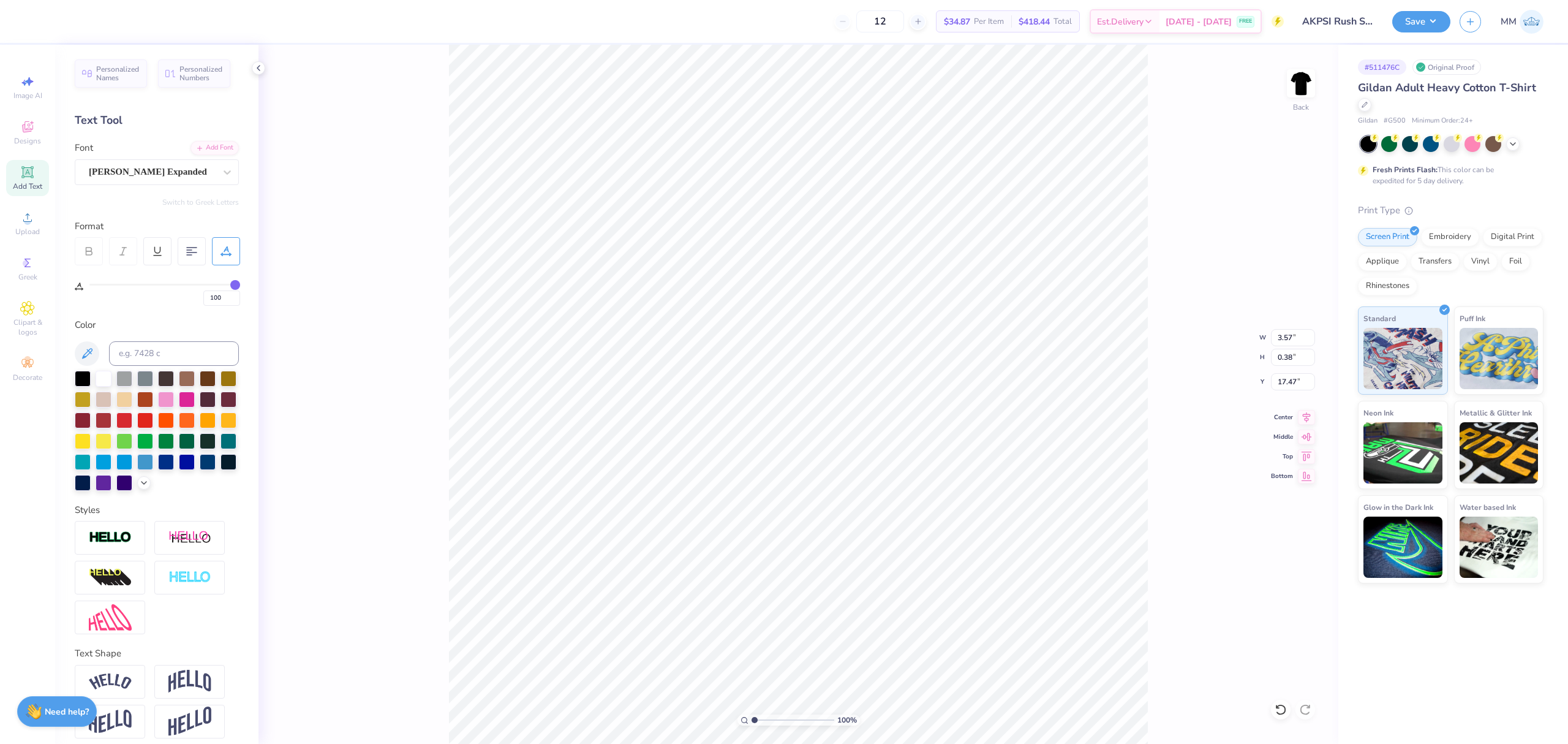
type input "14.50"
click at [1296, 333] on input "3.57" at bounding box center [1292, 338] width 44 height 17
type input "5.00"
type input "0.54"
type input "14.42"
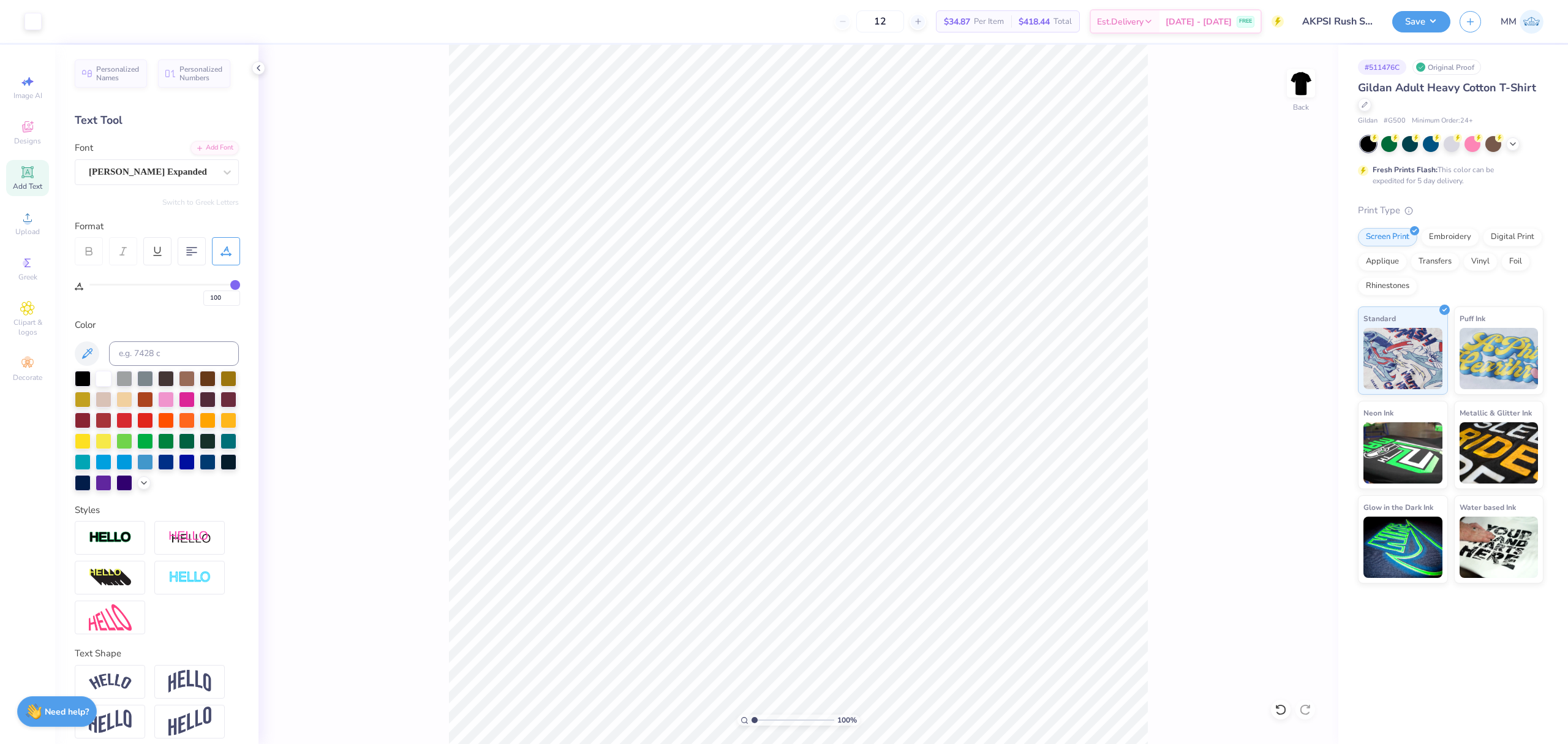
click at [763, 718] on div "100 %" at bounding box center [798, 394] width 699 height 700
drag, startPoint x: 758, startPoint y: 722, endPoint x: 767, endPoint y: 719, distance: 9.5
click at [767, 722] on input "range" at bounding box center [793, 720] width 83 height 11
type input "2.53"
click at [1299, 412] on icon at bounding box center [1306, 415] width 17 height 15
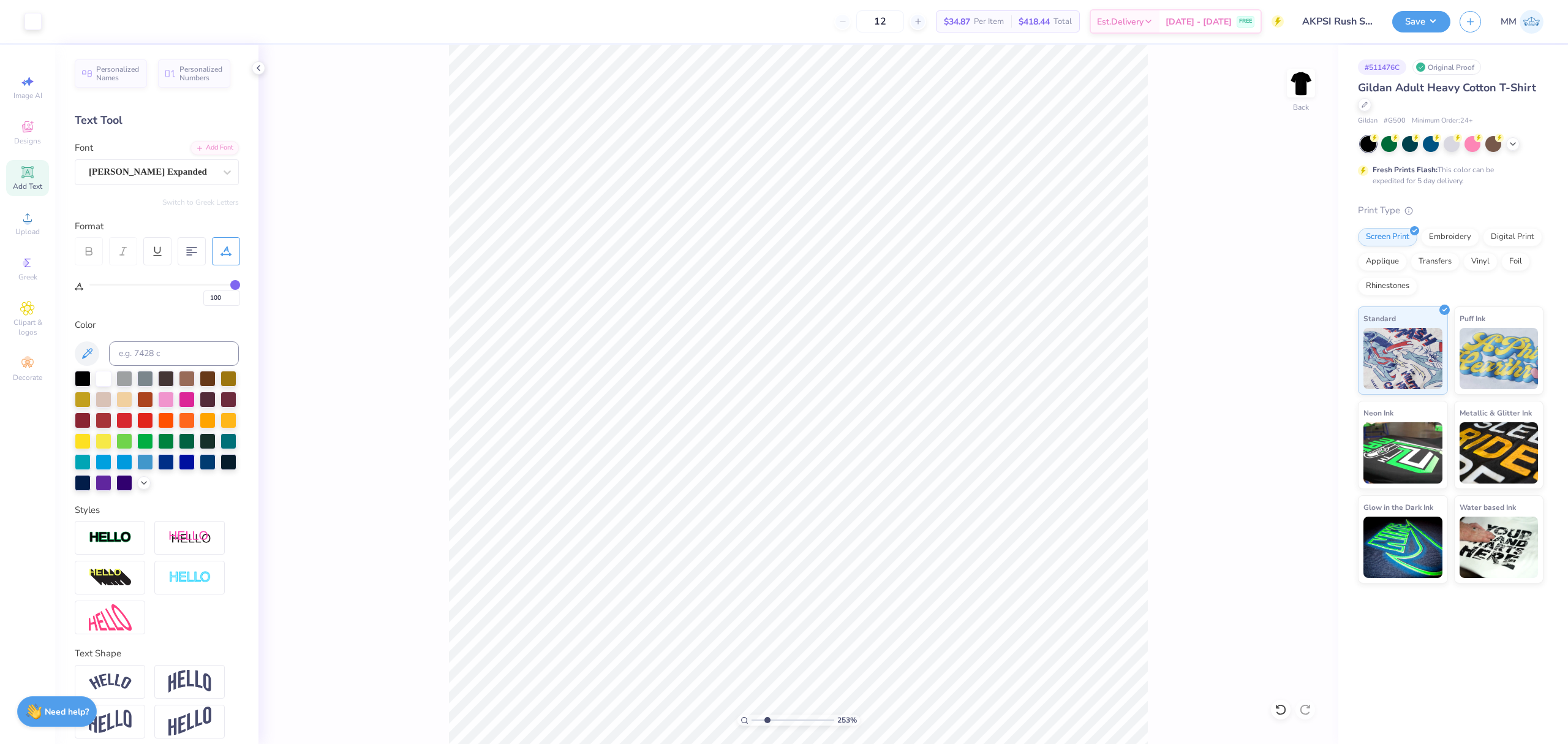
type input "0"
click at [1301, 416] on icon at bounding box center [1306, 415] width 17 height 15
type input "1.04"
type input "12.73"
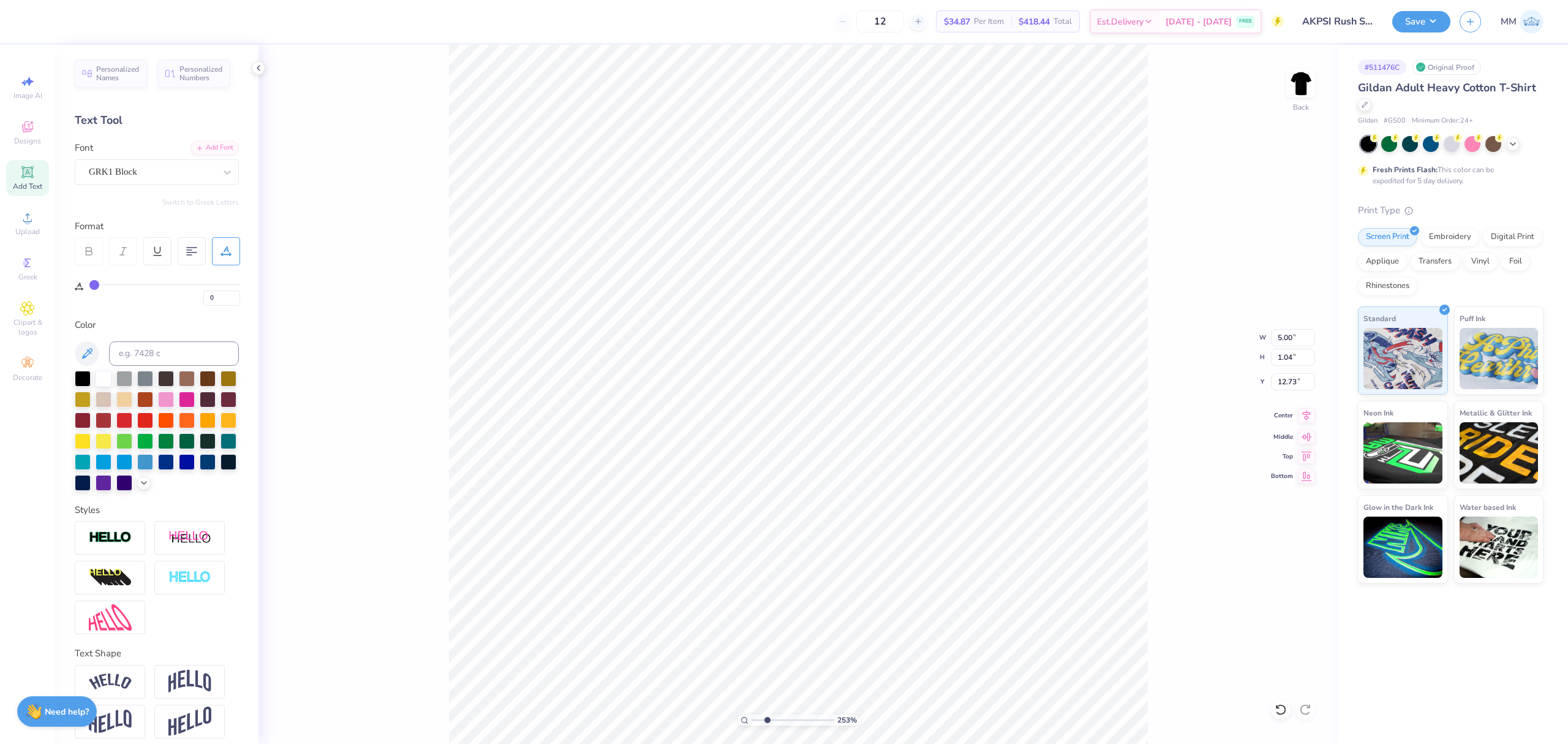
click at [1306, 411] on icon at bounding box center [1306, 415] width 17 height 15
type input "14.00"
drag, startPoint x: 765, startPoint y: 723, endPoint x: 669, endPoint y: 684, distance: 103.6
type input "1"
click at [751, 715] on input "range" at bounding box center [793, 720] width 83 height 11
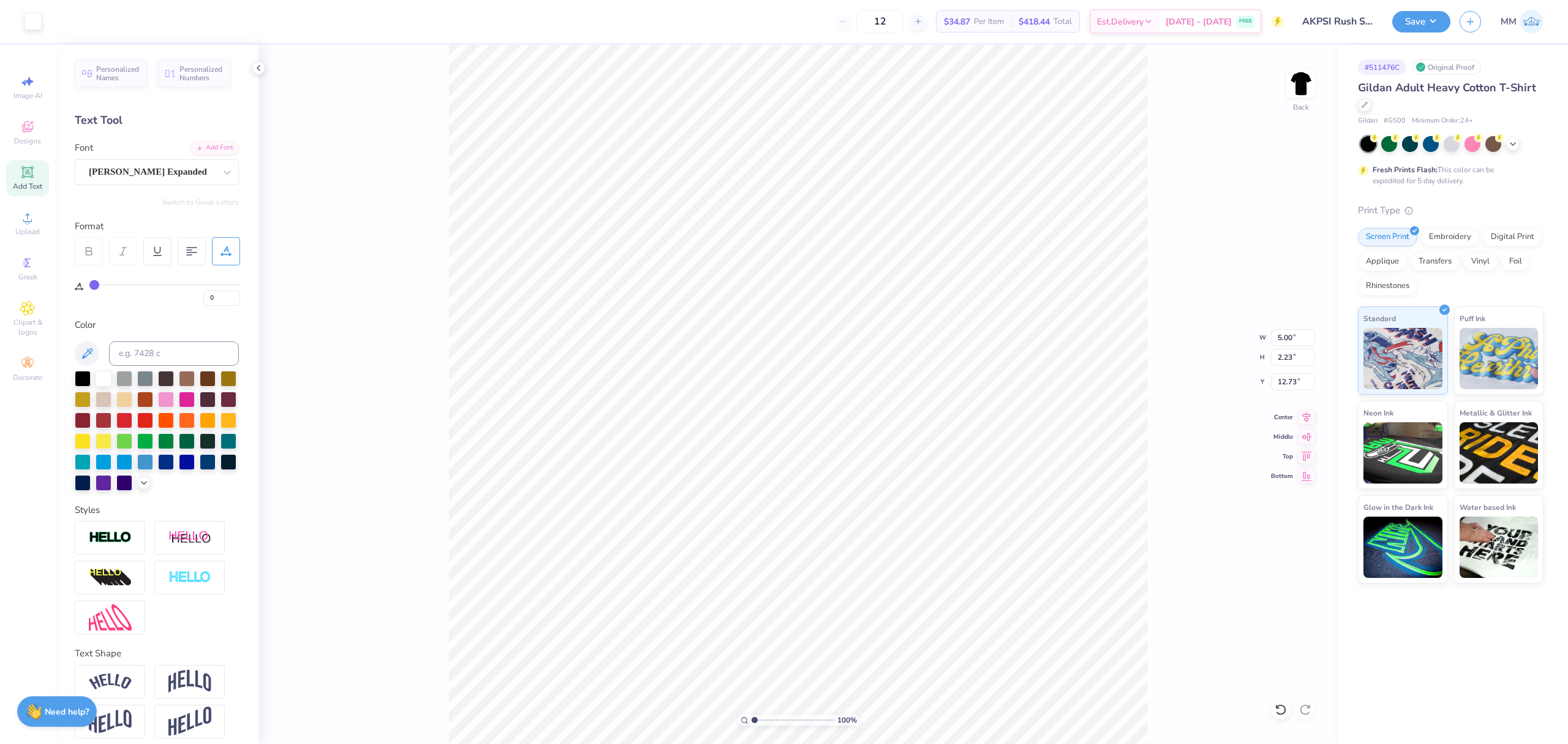
type input "3.89"
click at [1287, 334] on input "5.00" at bounding box center [1292, 338] width 44 height 17
type input "3.50"
type input "1.56"
click at [1289, 385] on input "4.22" at bounding box center [1292, 382] width 44 height 17
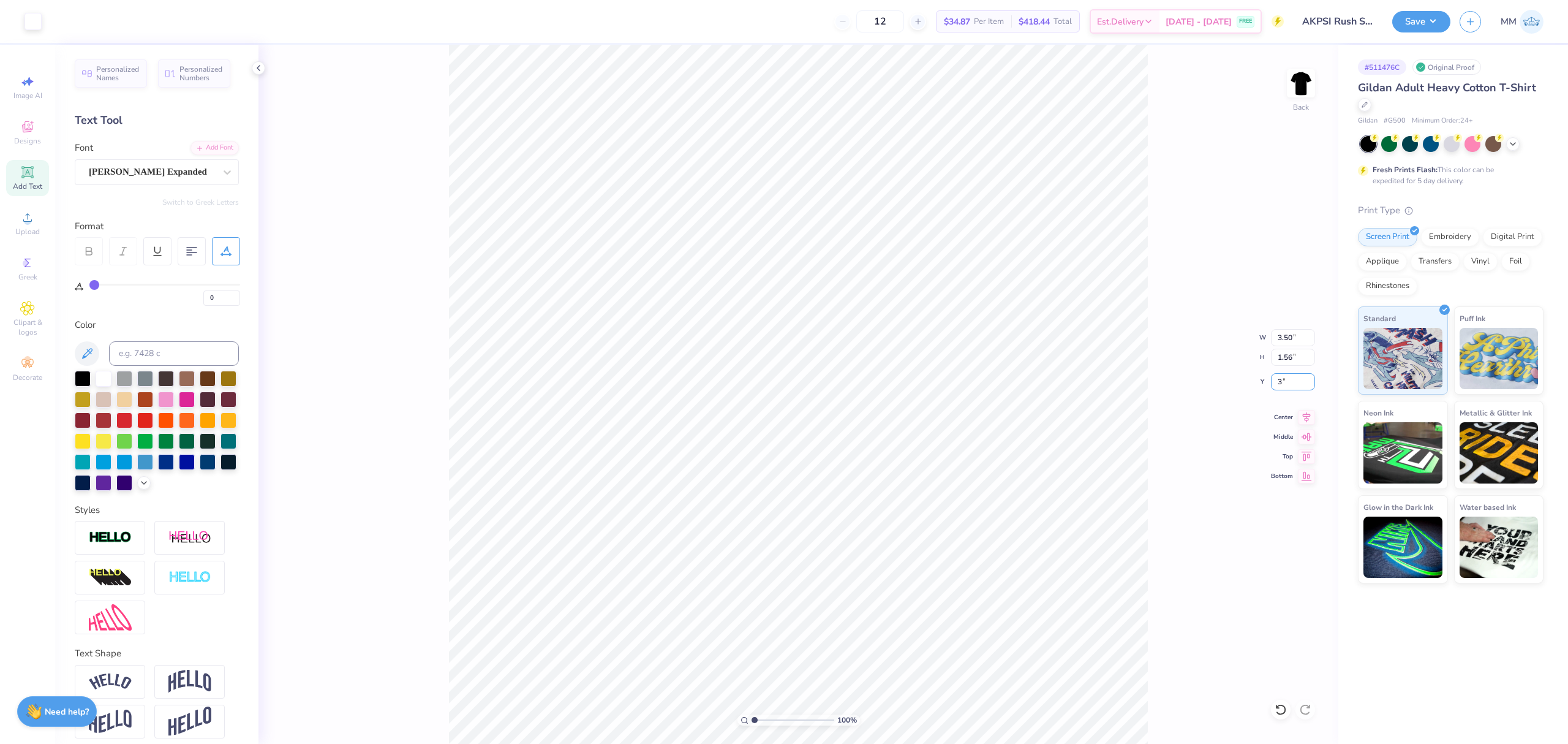
type input "3.00"
click at [1306, 84] on img at bounding box center [1301, 84] width 49 height 49
click at [829, 336] on li "Paste" at bounding box center [849, 336] width 96 height 24
click at [822, 277] on li "Cut" at bounding box center [837, 279] width 96 height 25
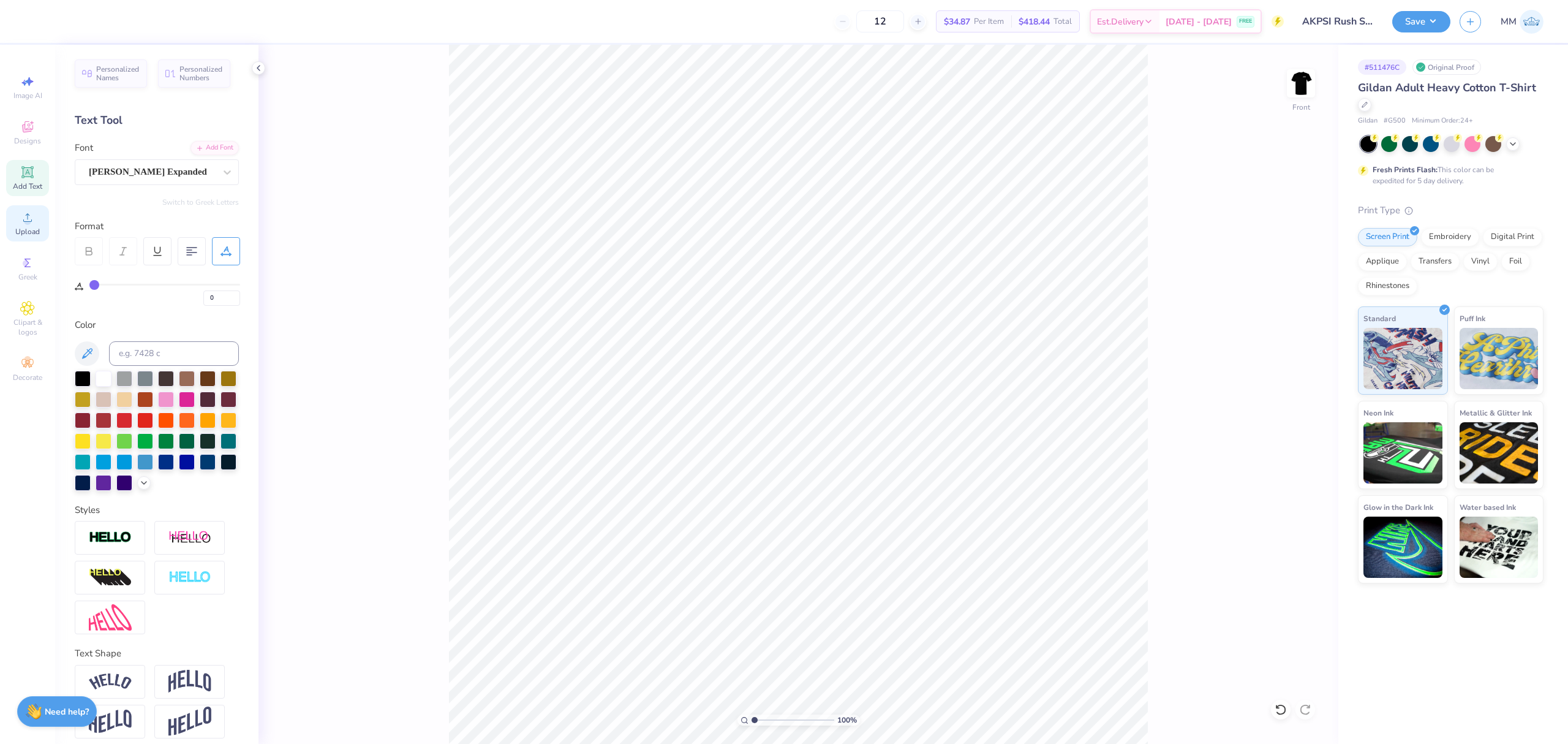
click at [20, 221] on icon at bounding box center [27, 217] width 15 height 15
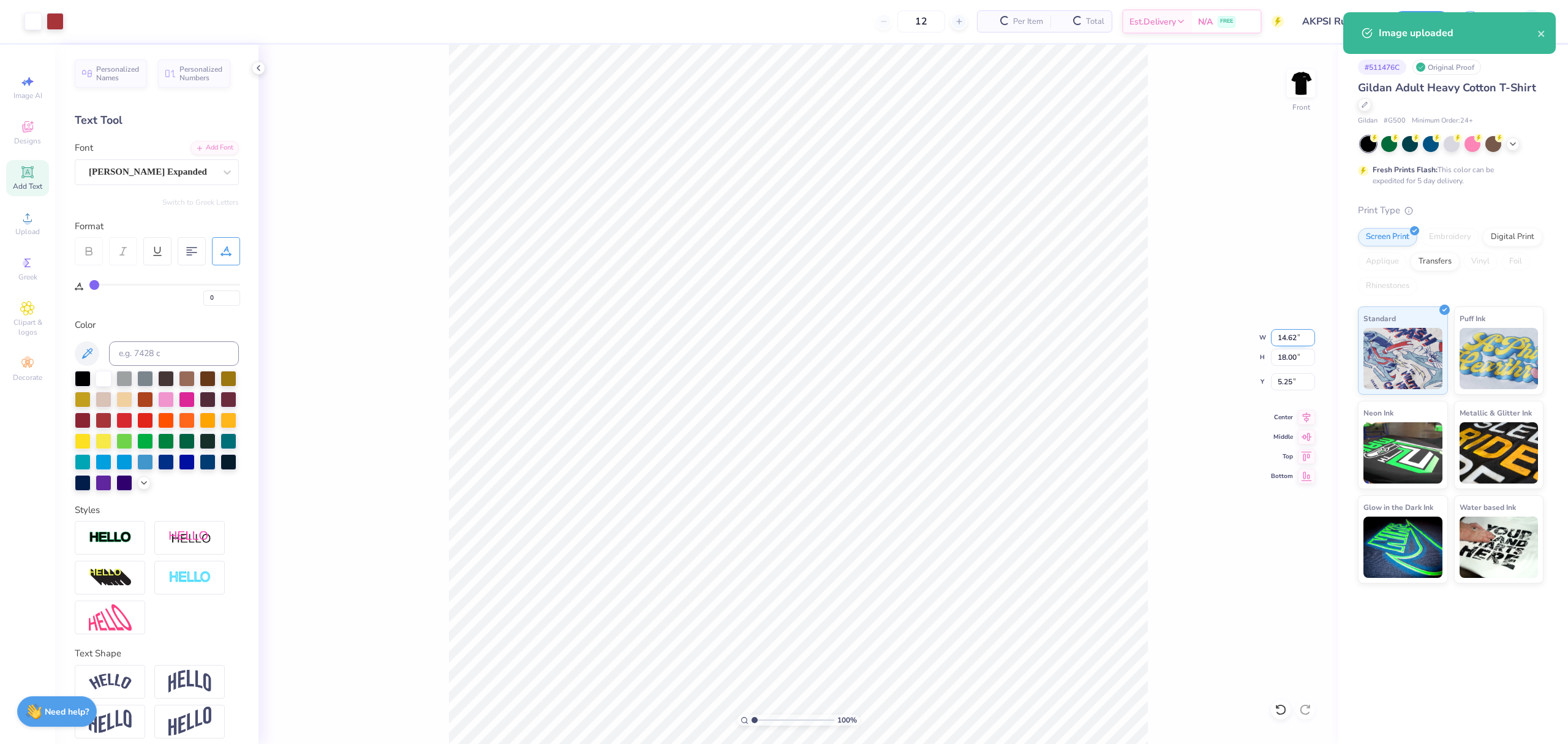
click at [1299, 337] on input "14.62" at bounding box center [1292, 338] width 44 height 17
type input "13.00"
type input "16.00"
type input "6.25"
click at [1289, 358] on input "16.00" at bounding box center [1292, 357] width 44 height 17
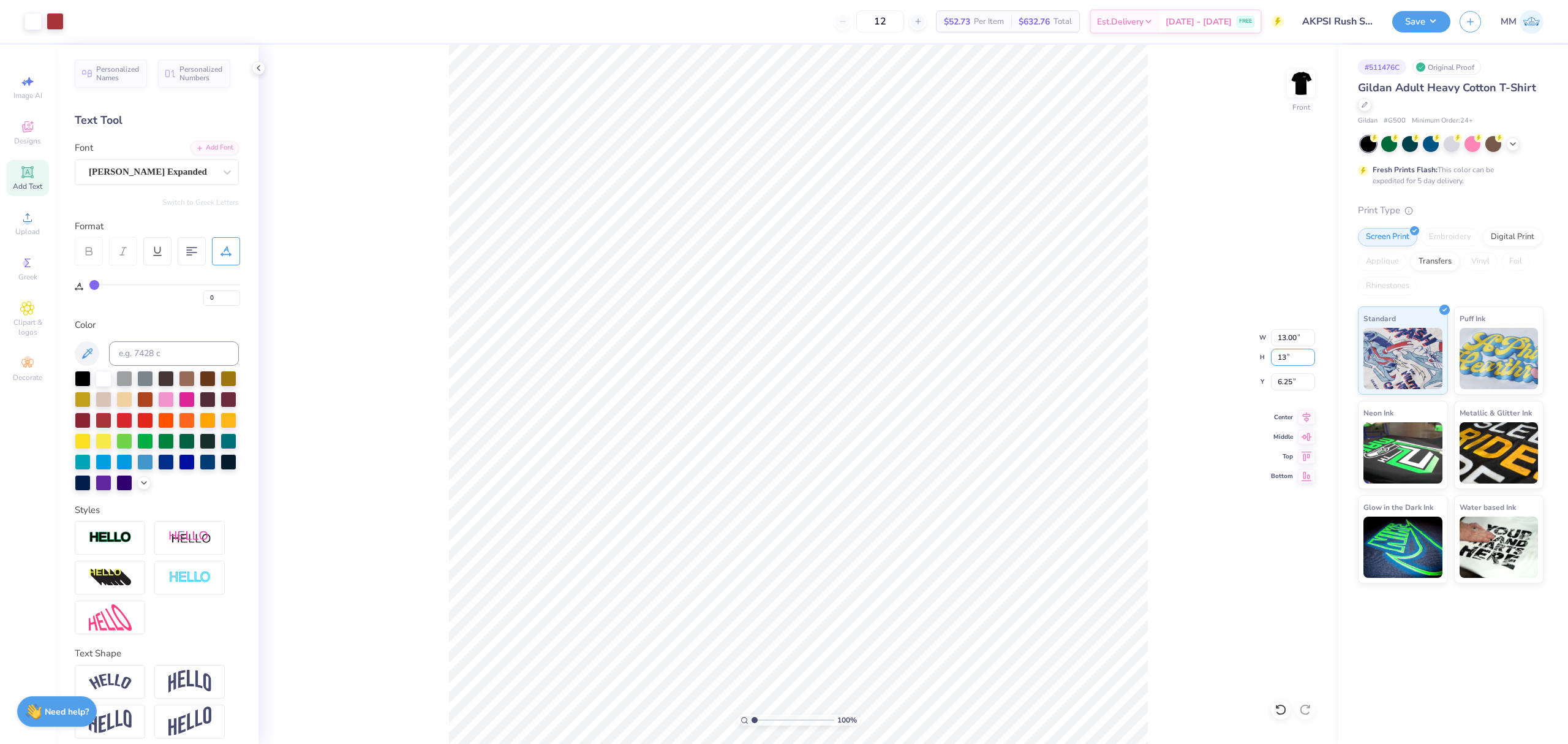
type input "13"
type input "10.56"
type input "13.00"
click at [1284, 383] on input "7.75" at bounding box center [1292, 382] width 44 height 17
type input "3.00"
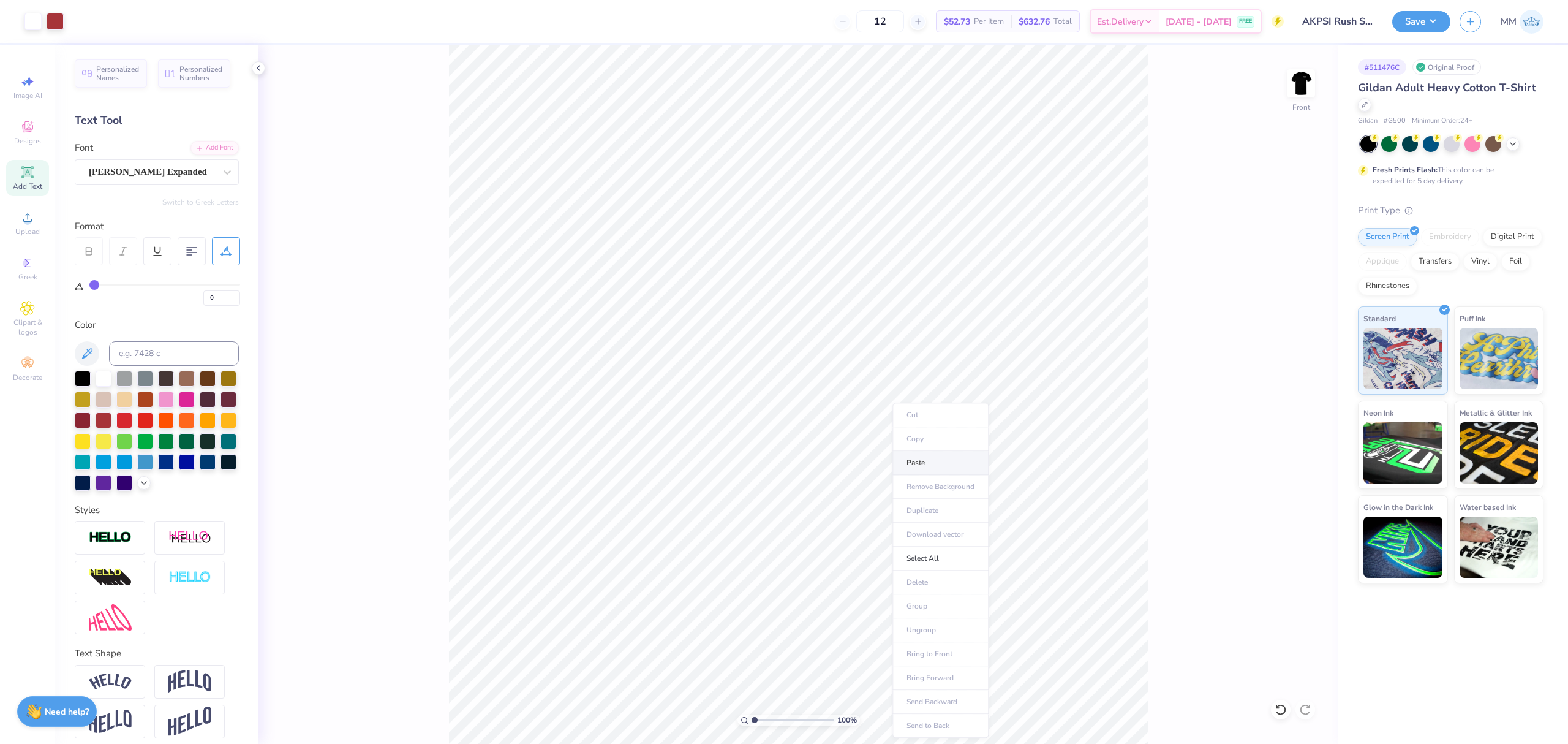
click at [921, 468] on li "Paste" at bounding box center [940, 463] width 96 height 24
click at [1290, 338] on input "14.65" at bounding box center [1292, 338] width 44 height 17
type input "13.00"
type input "0.64"
type input "20.03"
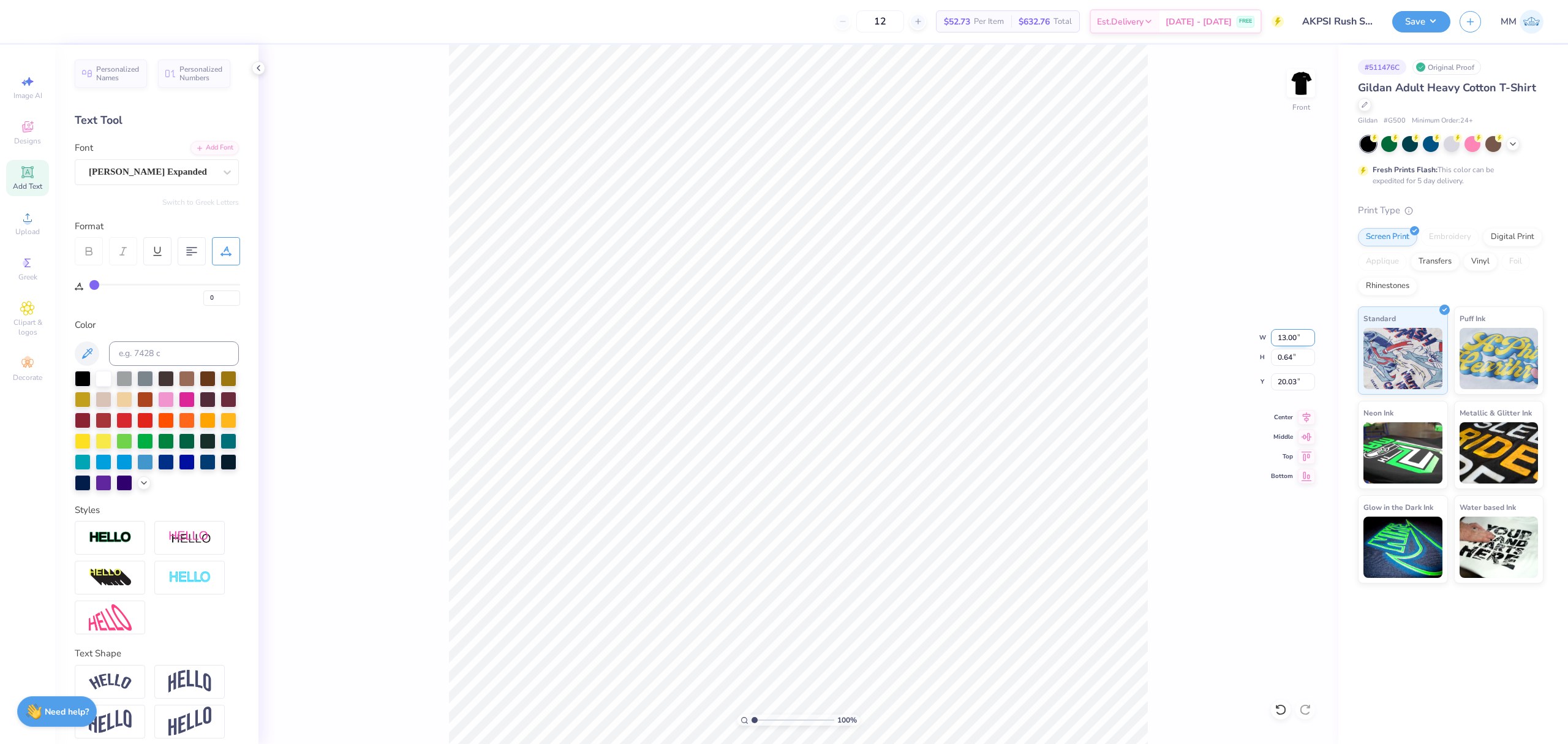
click at [1290, 333] on input "13.00" at bounding box center [1292, 338] width 44 height 17
type input "10.56"
type input "13.00"
type input "3.00"
click at [1287, 335] on input "10.56" at bounding box center [1292, 338] width 44 height 17
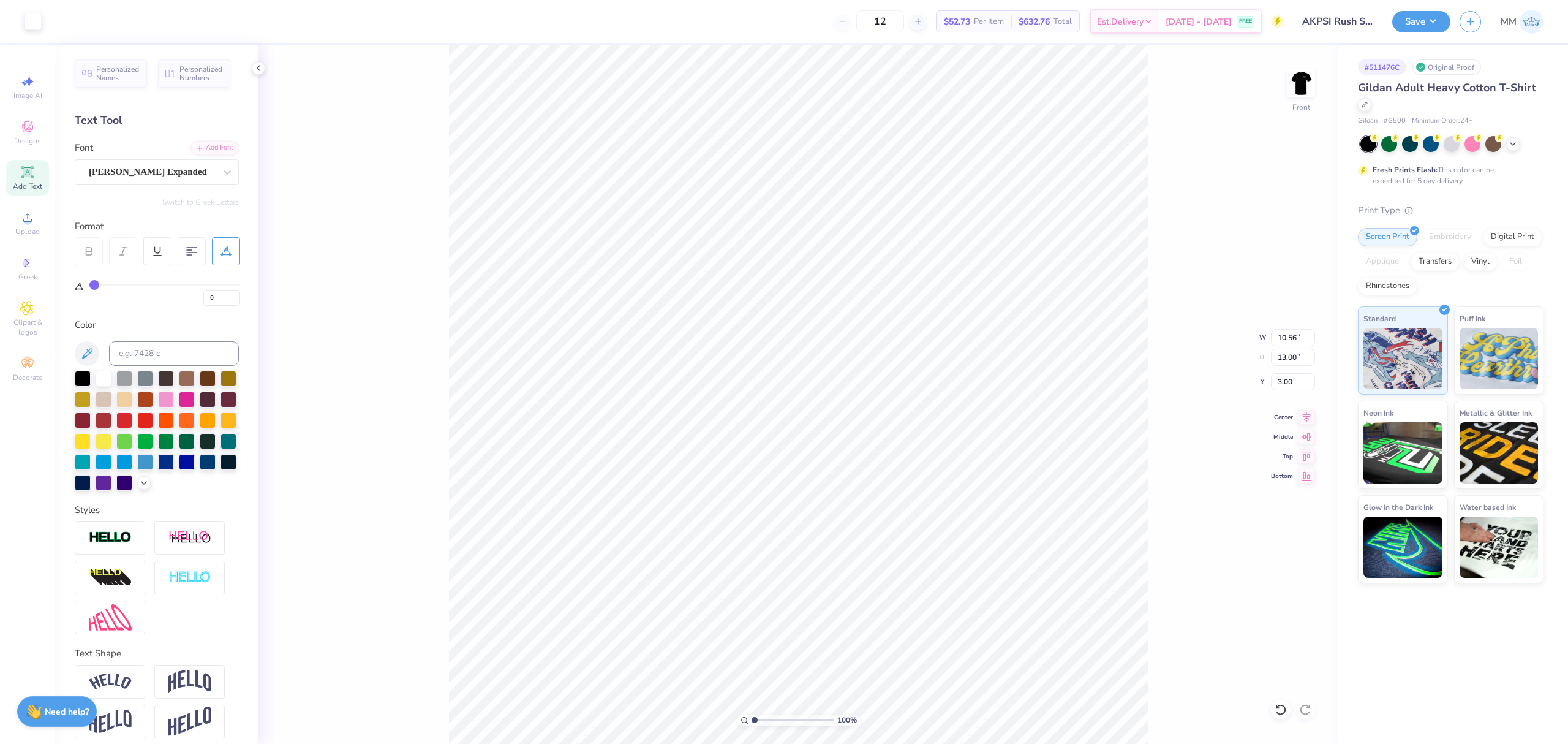
type input "13.00"
type input "0.64"
type input "20.03"
click at [1287, 336] on input "13.00" at bounding box center [1292, 338] width 44 height 17
paste input "0.56"
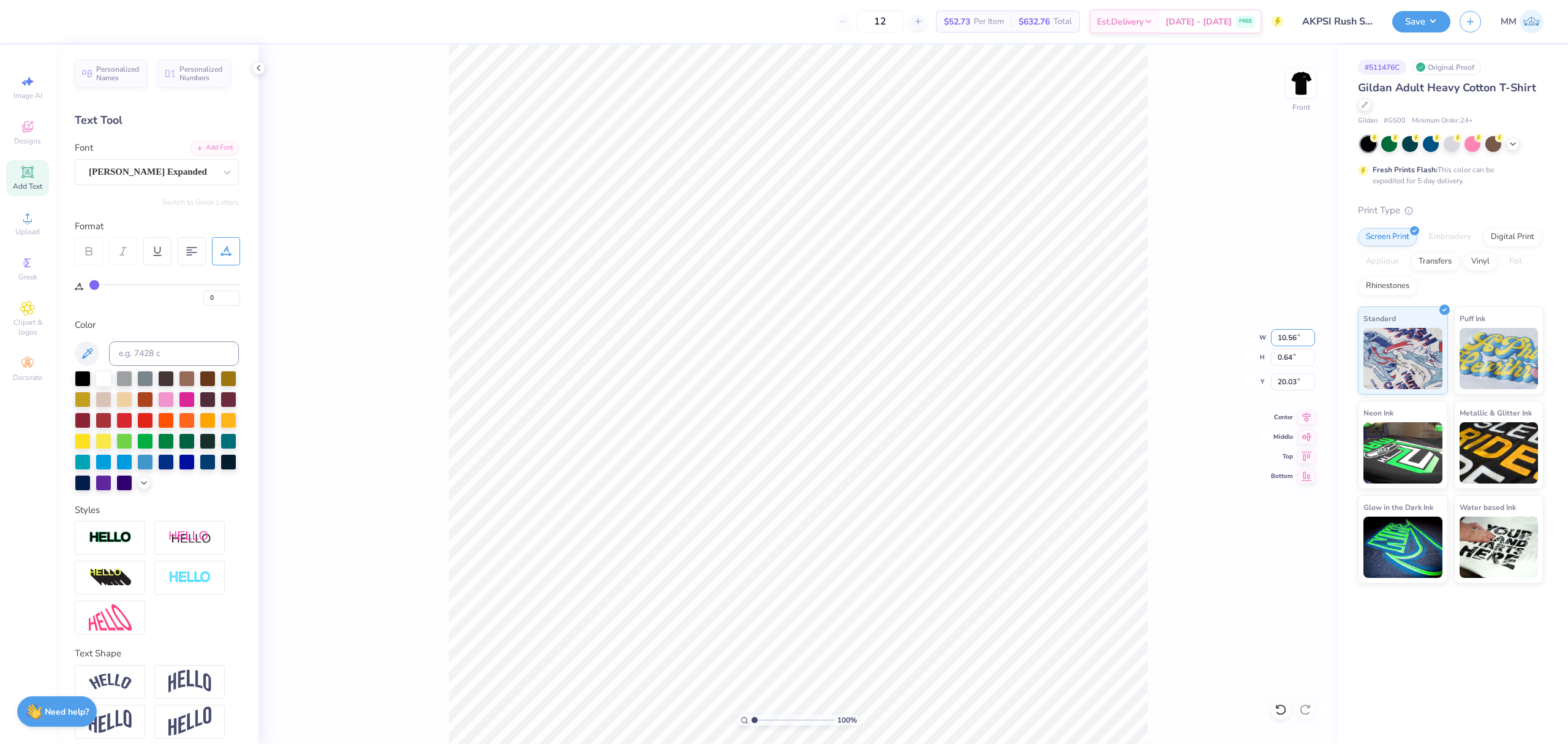
type input "10.56"
type input "0.52"
type input "15.74"
type input "9.56"
type input "0.47"
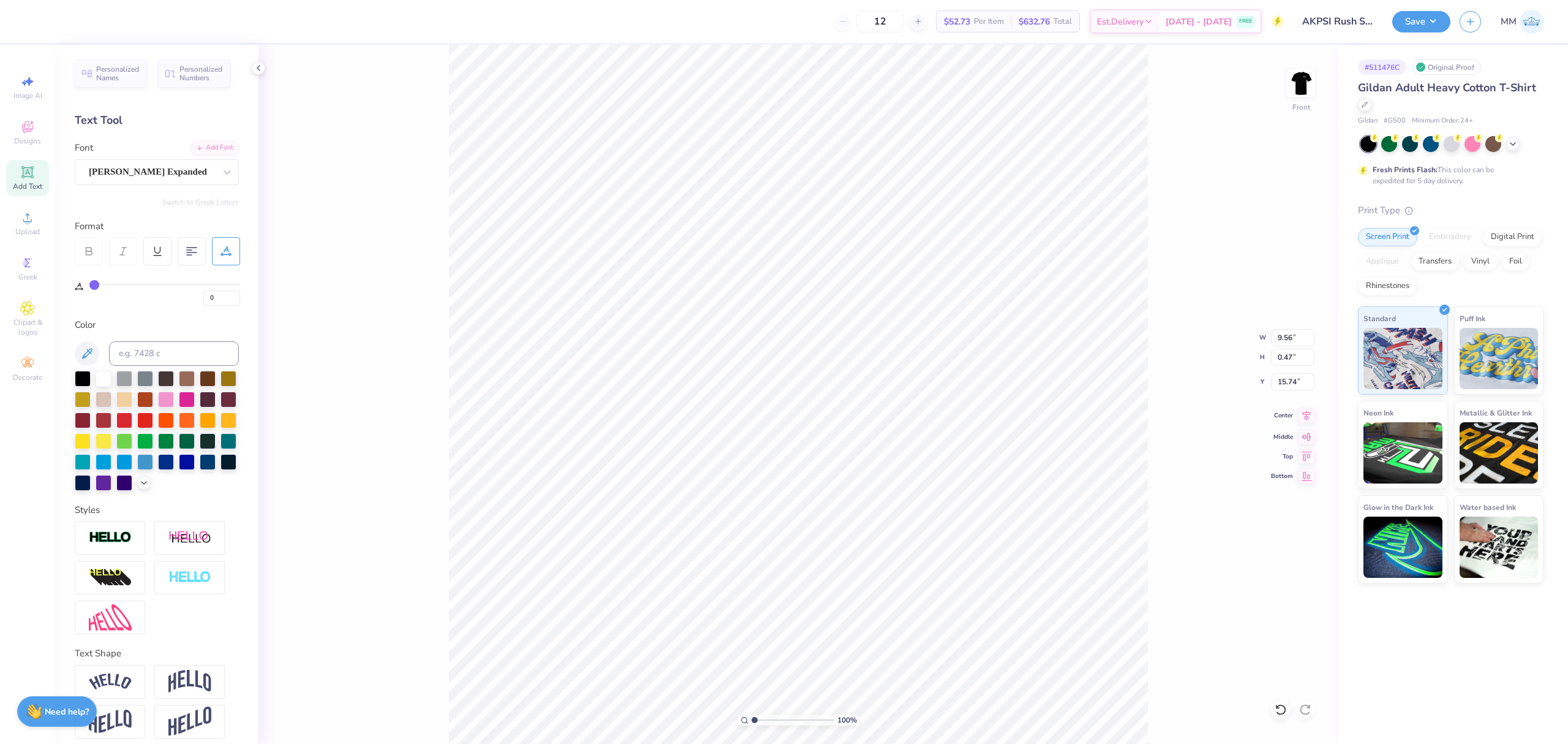
click at [1299, 418] on icon at bounding box center [1306, 415] width 17 height 15
drag, startPoint x: 757, startPoint y: 722, endPoint x: 767, endPoint y: 724, distance: 10.2
click at [767, 724] on input "range" at bounding box center [793, 720] width 83 height 11
drag, startPoint x: 765, startPoint y: 718, endPoint x: 690, endPoint y: 687, distance: 81.2
type input "1"
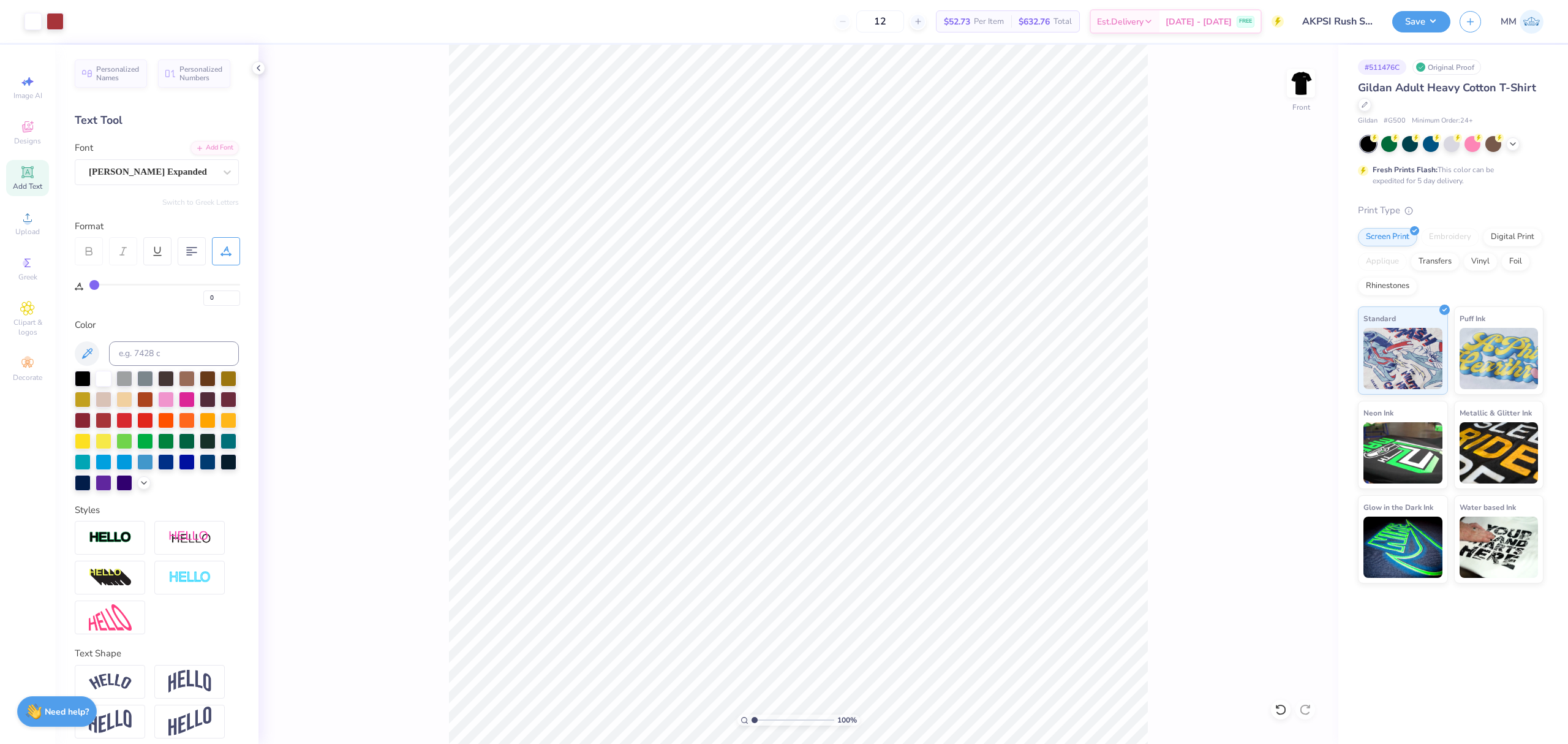
click at [751, 715] on input "range" at bounding box center [793, 720] width 83 height 11
click at [1294, 359] on input "13.41" at bounding box center [1292, 357] width 44 height 17
type input "14"
type input "11.02"
type input "14.00"
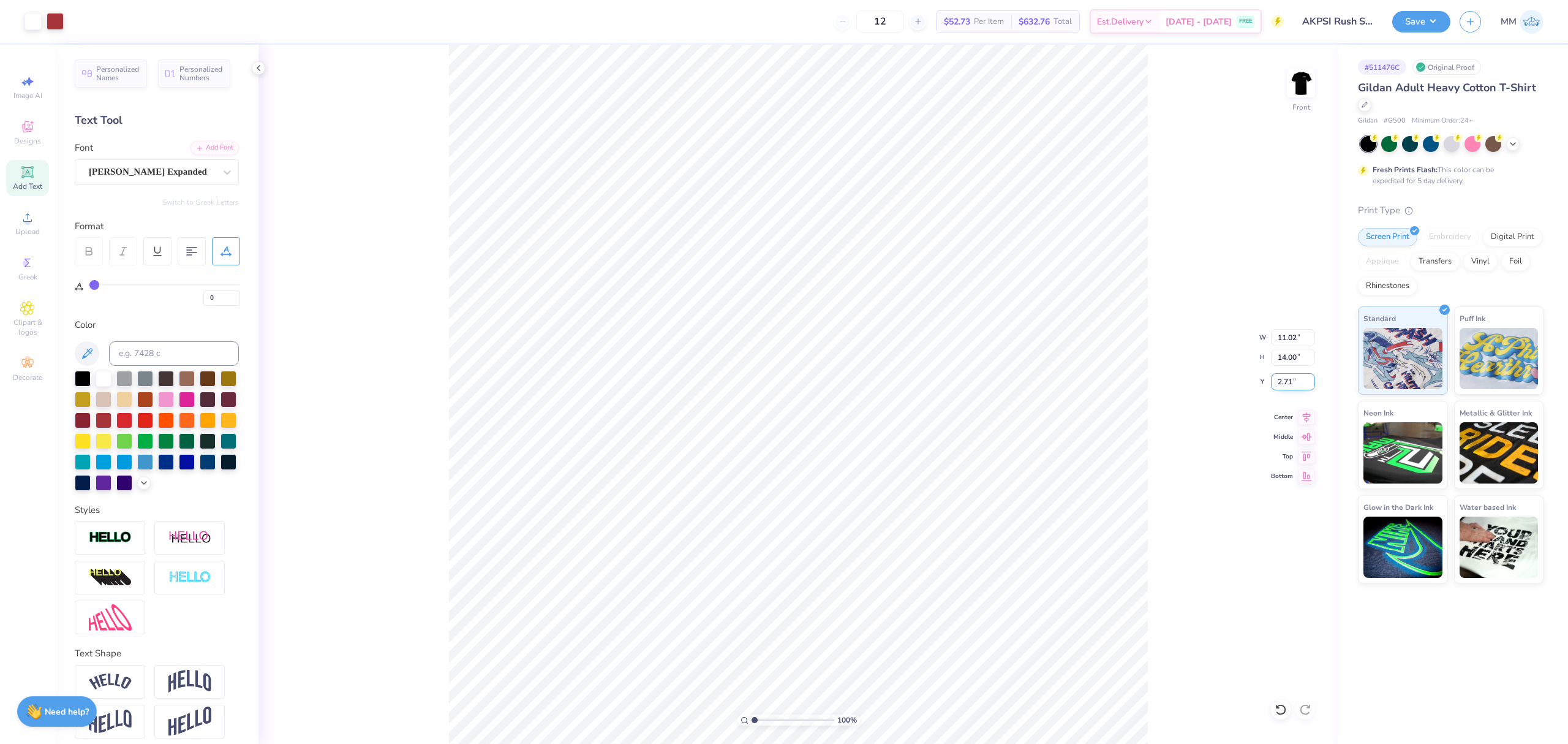
click at [1285, 385] on input "2.71" at bounding box center [1292, 382] width 44 height 17
click at [1285, 385] on input "2.71" at bounding box center [1292, 382] width 44 height 17
type input "3.00"
click at [1302, 84] on img at bounding box center [1301, 84] width 49 height 49
click at [1292, 103] on img at bounding box center [1301, 84] width 49 height 49
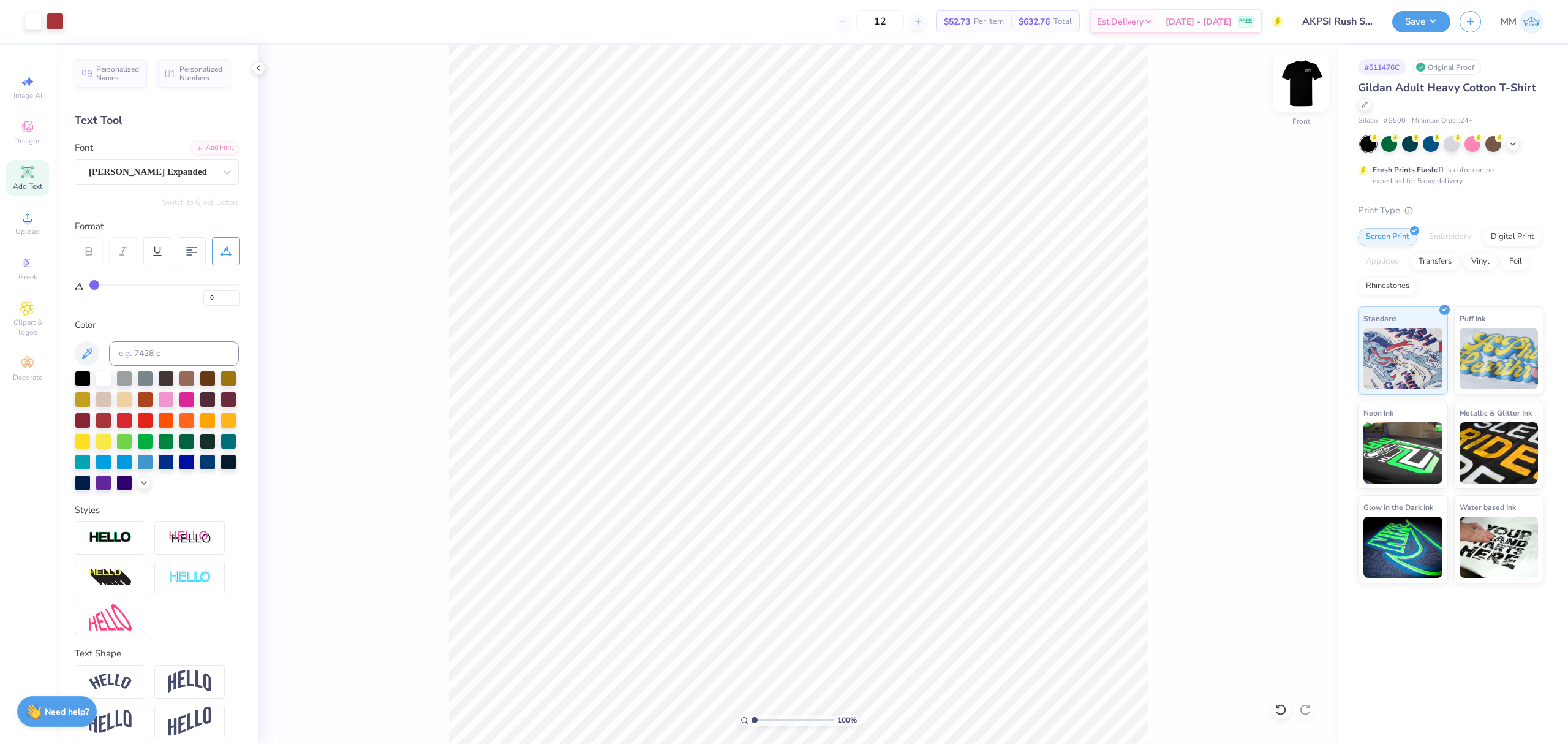
click at [1306, 88] on img at bounding box center [1301, 84] width 49 height 49
click at [1304, 88] on img at bounding box center [1301, 84] width 49 height 49
click at [1430, 16] on button "Save" at bounding box center [1421, 20] width 58 height 22
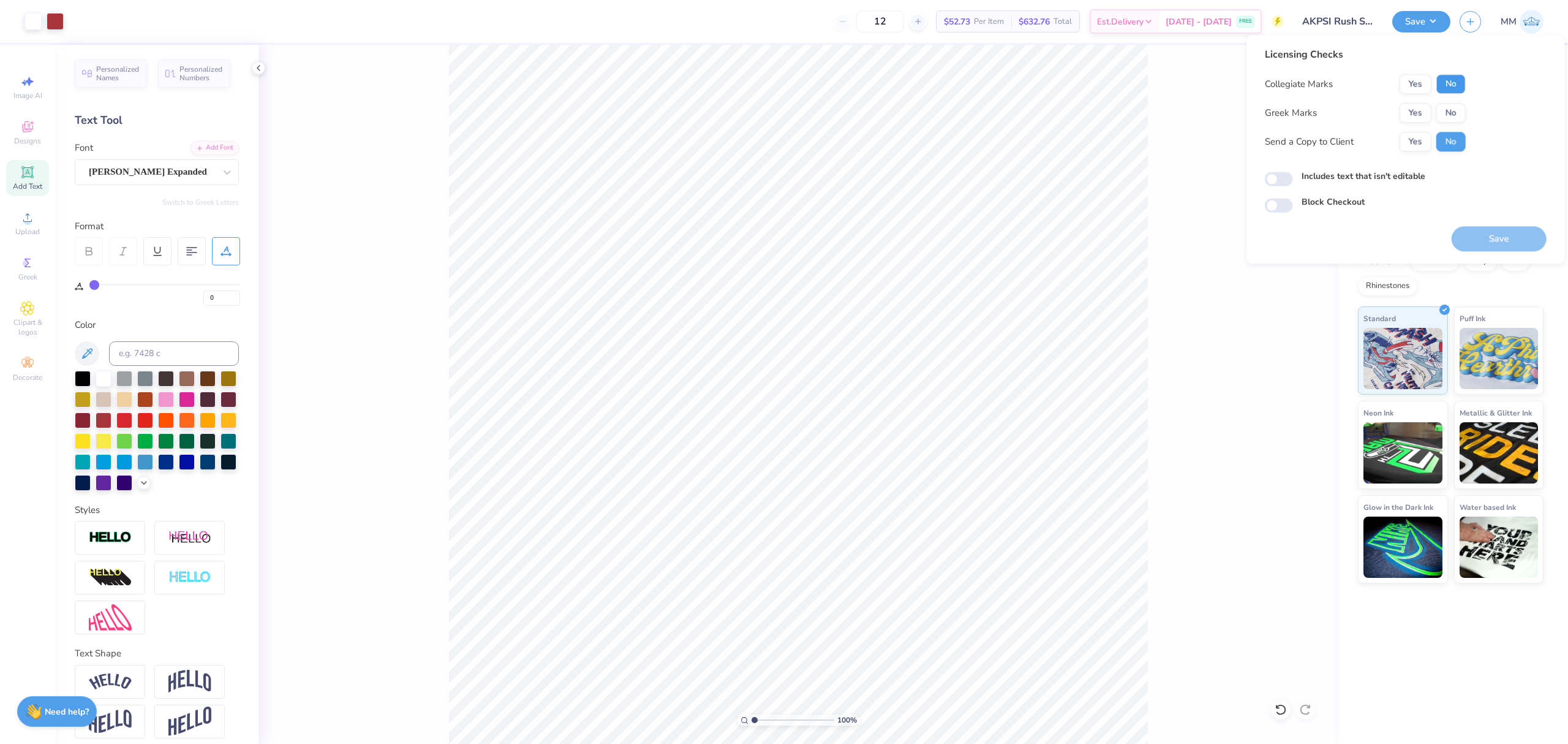
click at [1448, 84] on button "No" at bounding box center [1451, 84] width 29 height 20
click at [1405, 113] on button "Yes" at bounding box center [1415, 113] width 32 height 20
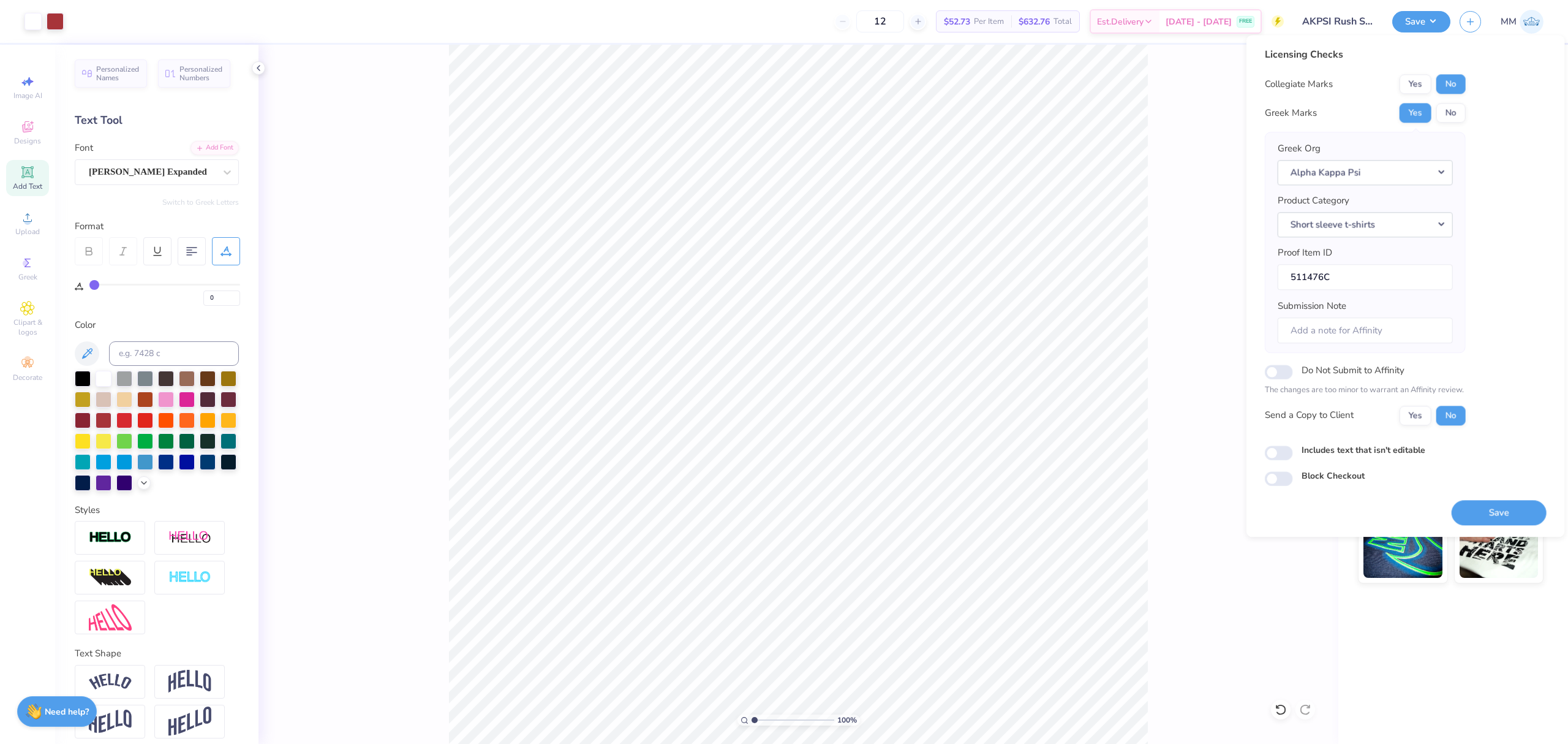
click at [1315, 449] on label "Includes text that isn't editable" at bounding box center [1363, 450] width 123 height 13
click at [1293, 449] on input "Includes text that isn't editable" at bounding box center [1279, 453] width 28 height 15
checkbox input "true"
click at [1478, 506] on button "Save" at bounding box center [1499, 512] width 95 height 25
